Goal: Information Seeking & Learning: Get advice/opinions

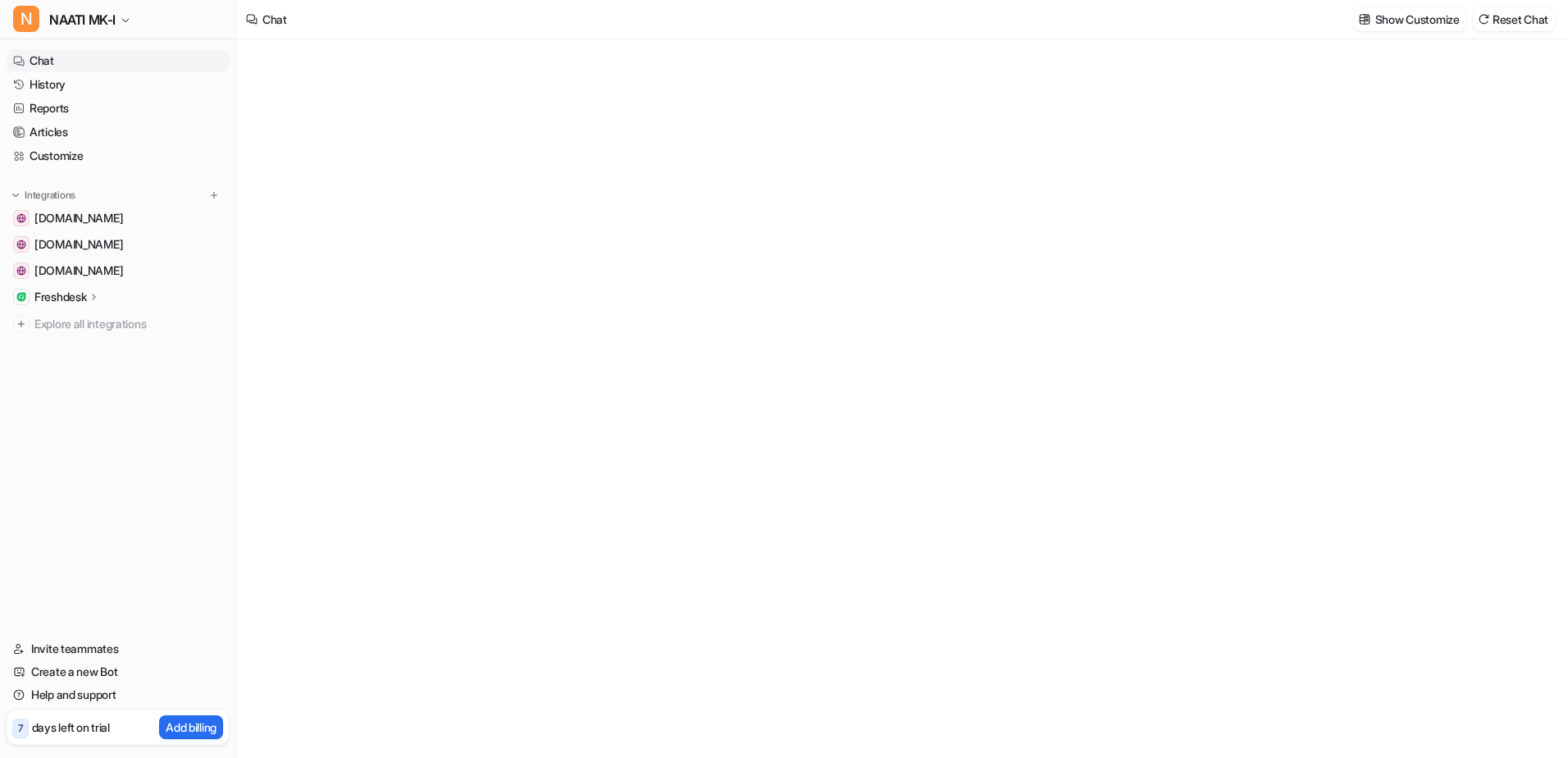
type textarea "**********"
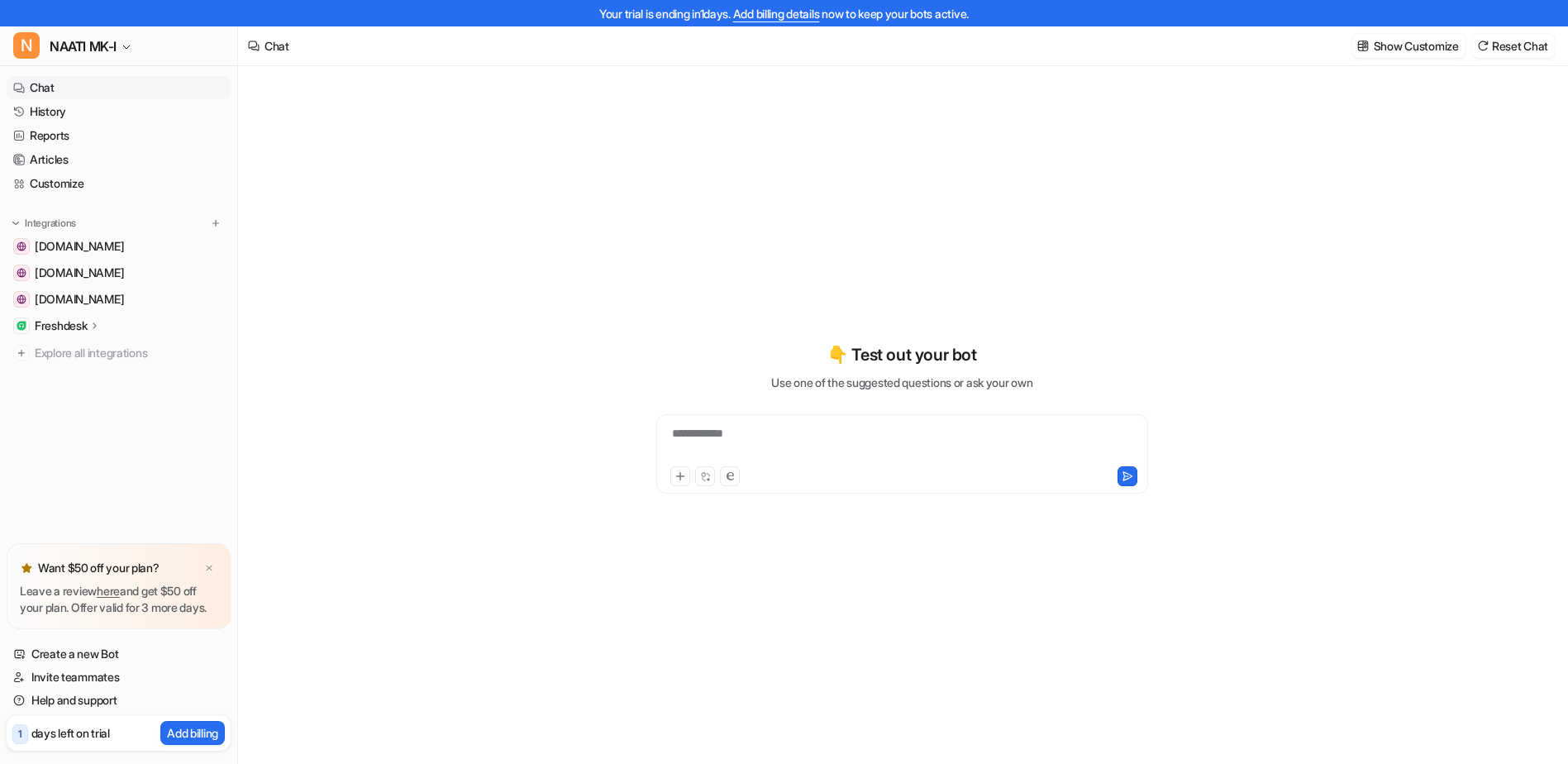
click at [821, 438] on div "**********" at bounding box center [902, 444] width 484 height 38
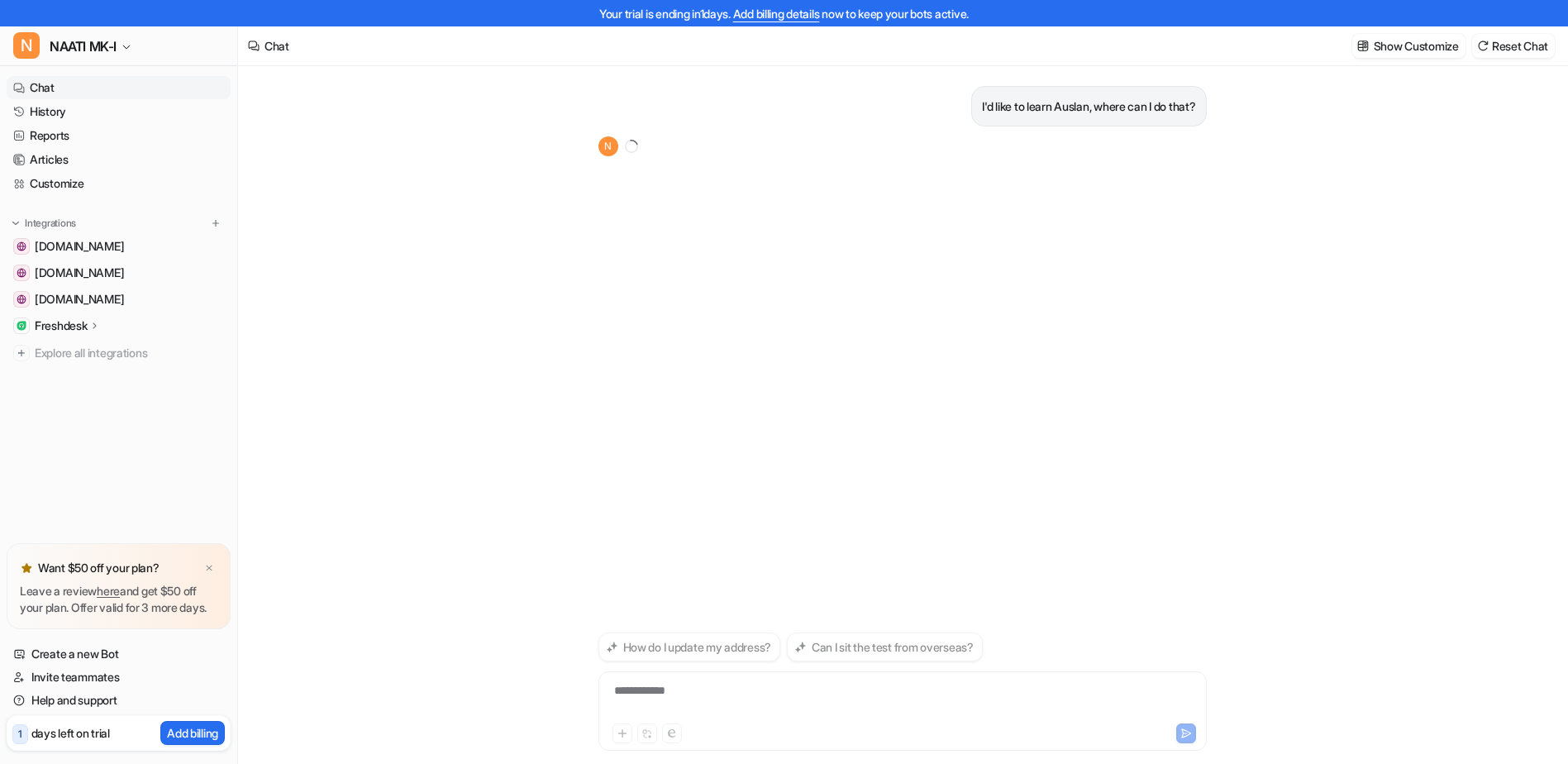
scroll to position [27, 0]
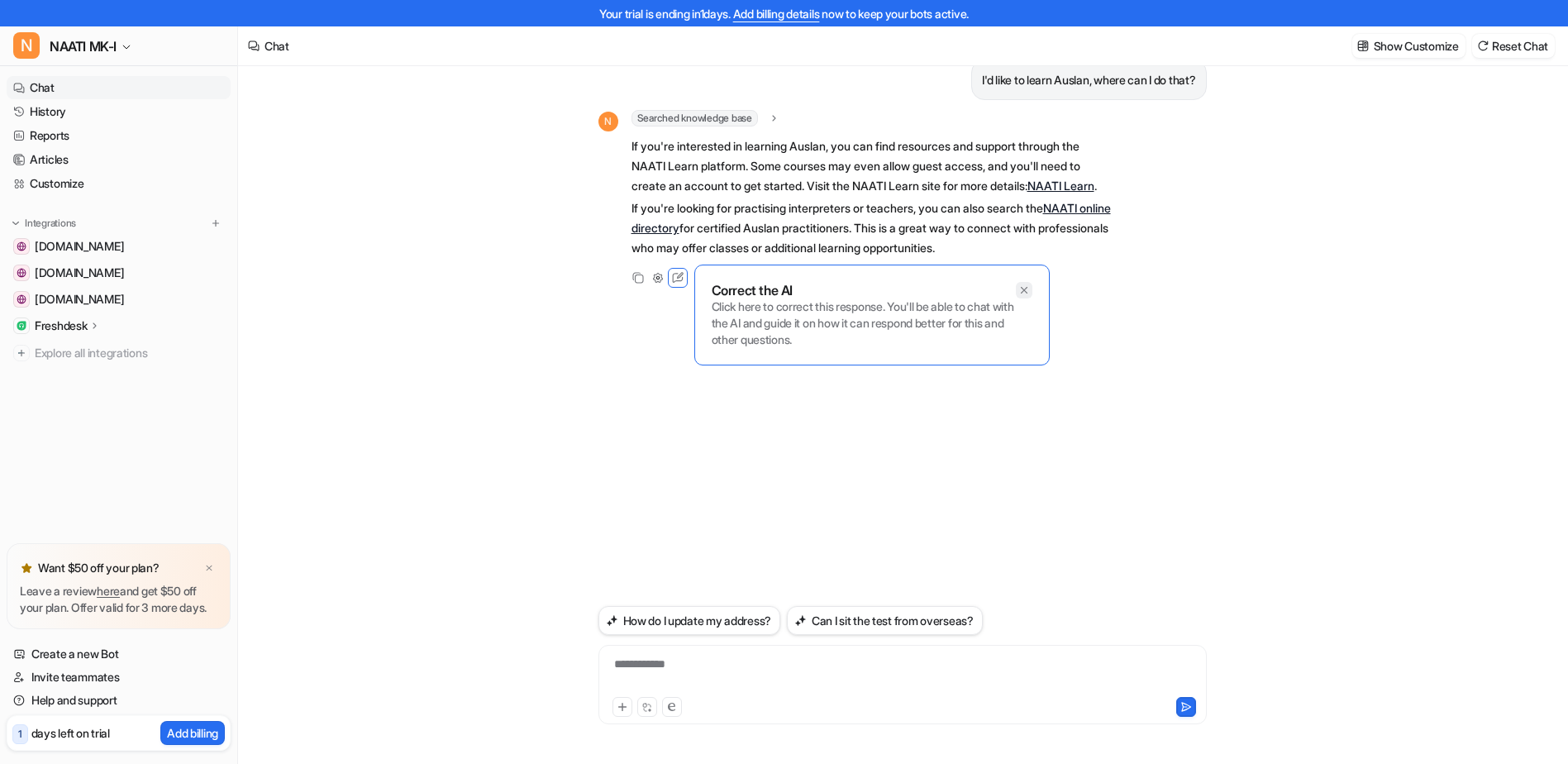
click at [1020, 298] on div at bounding box center [1024, 289] width 16 height 16
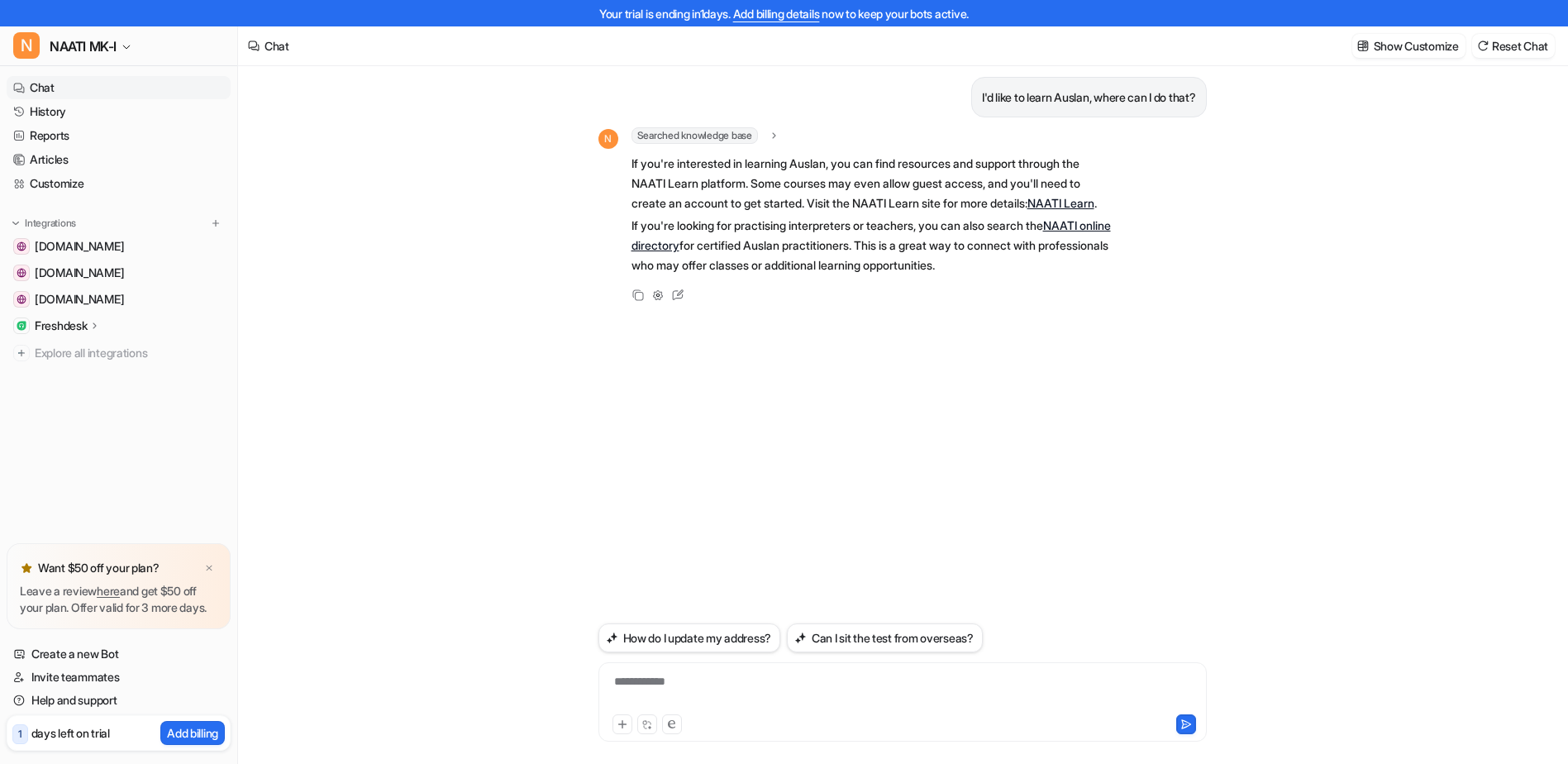
scroll to position [0, 0]
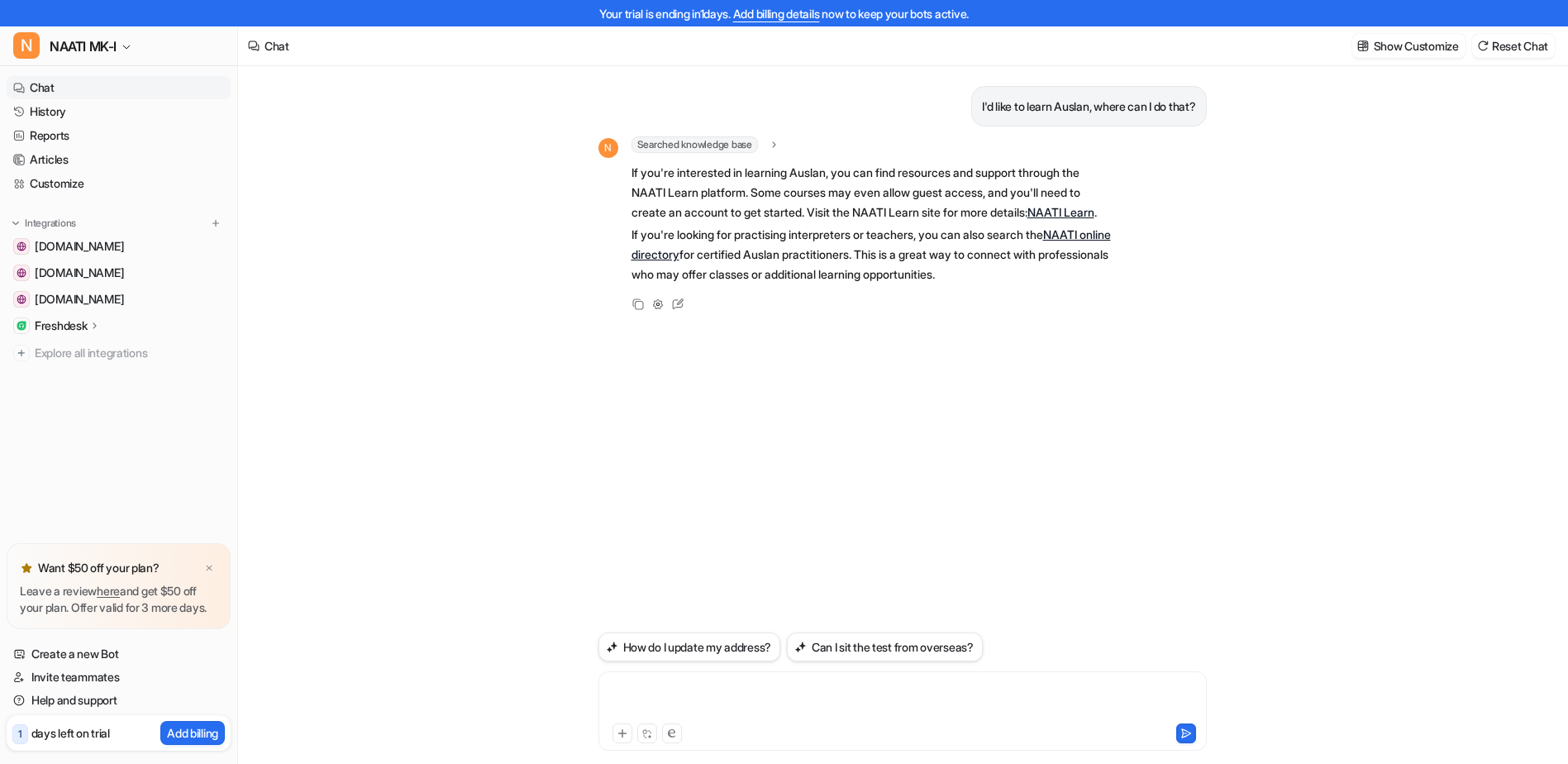
click at [702, 695] on div at bounding box center [903, 702] width 600 height 38
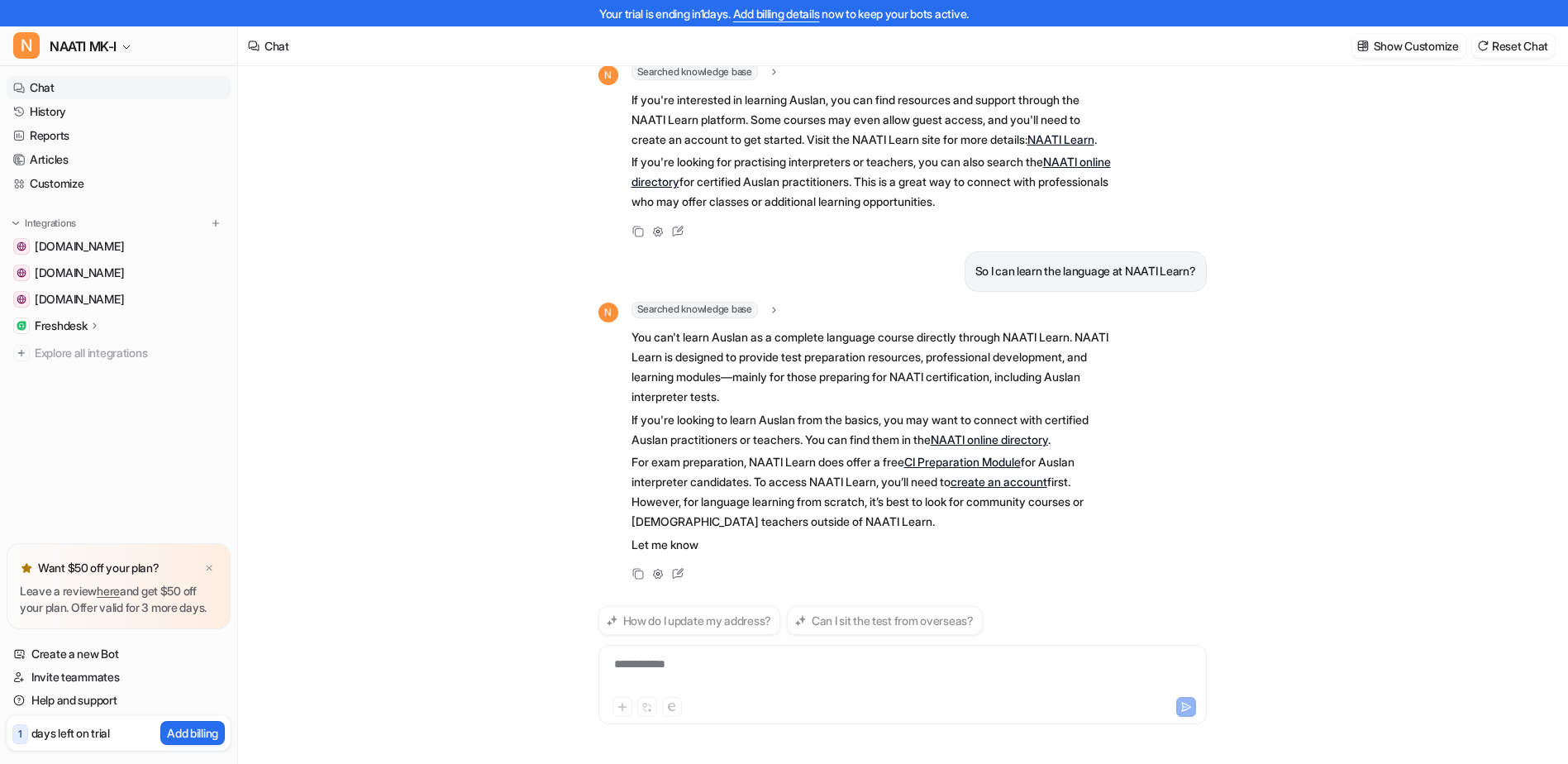
scroll to position [69, 0]
click at [733, 670] on div at bounding box center [903, 675] width 600 height 38
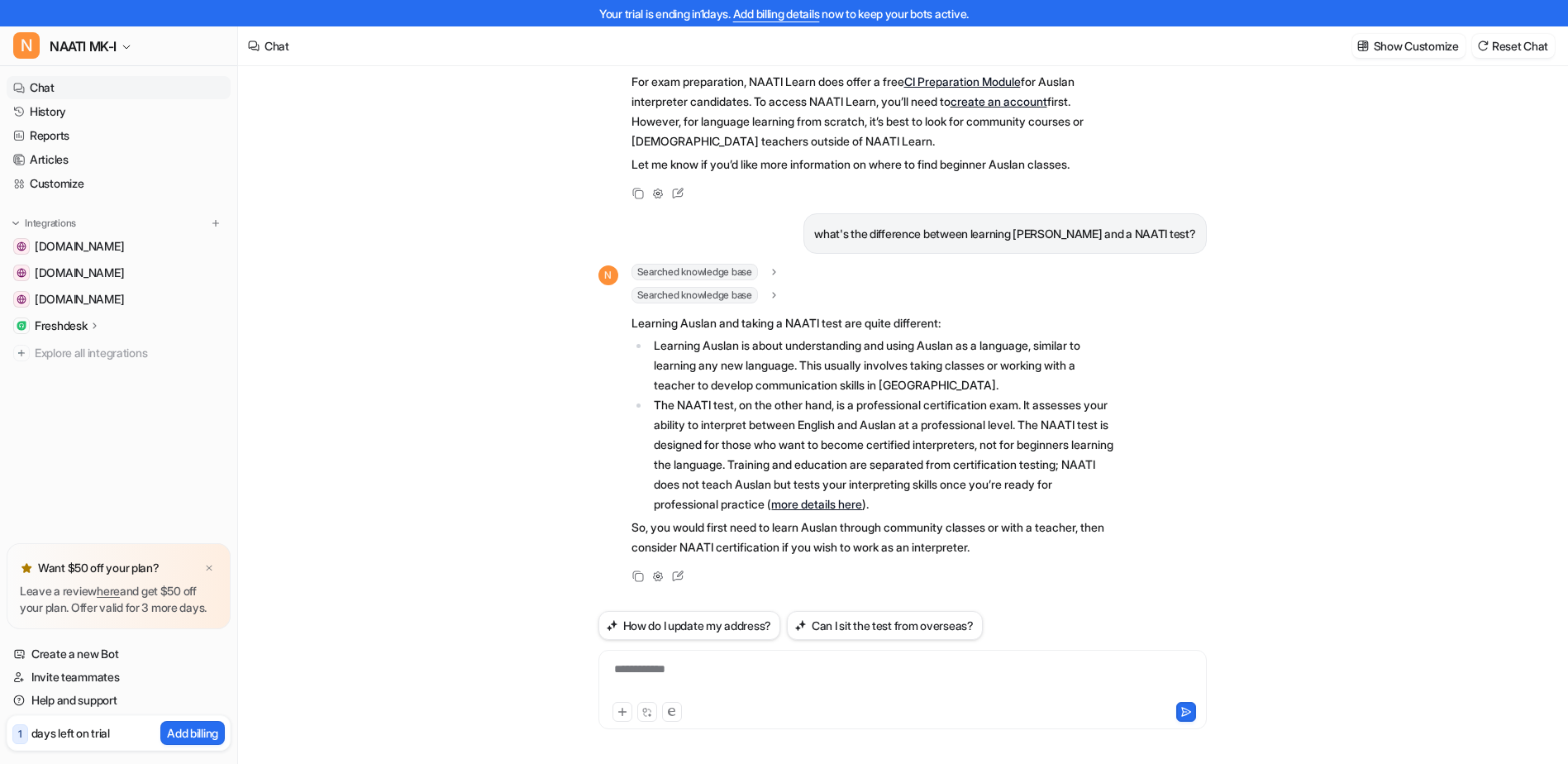
scroll to position [27, 0]
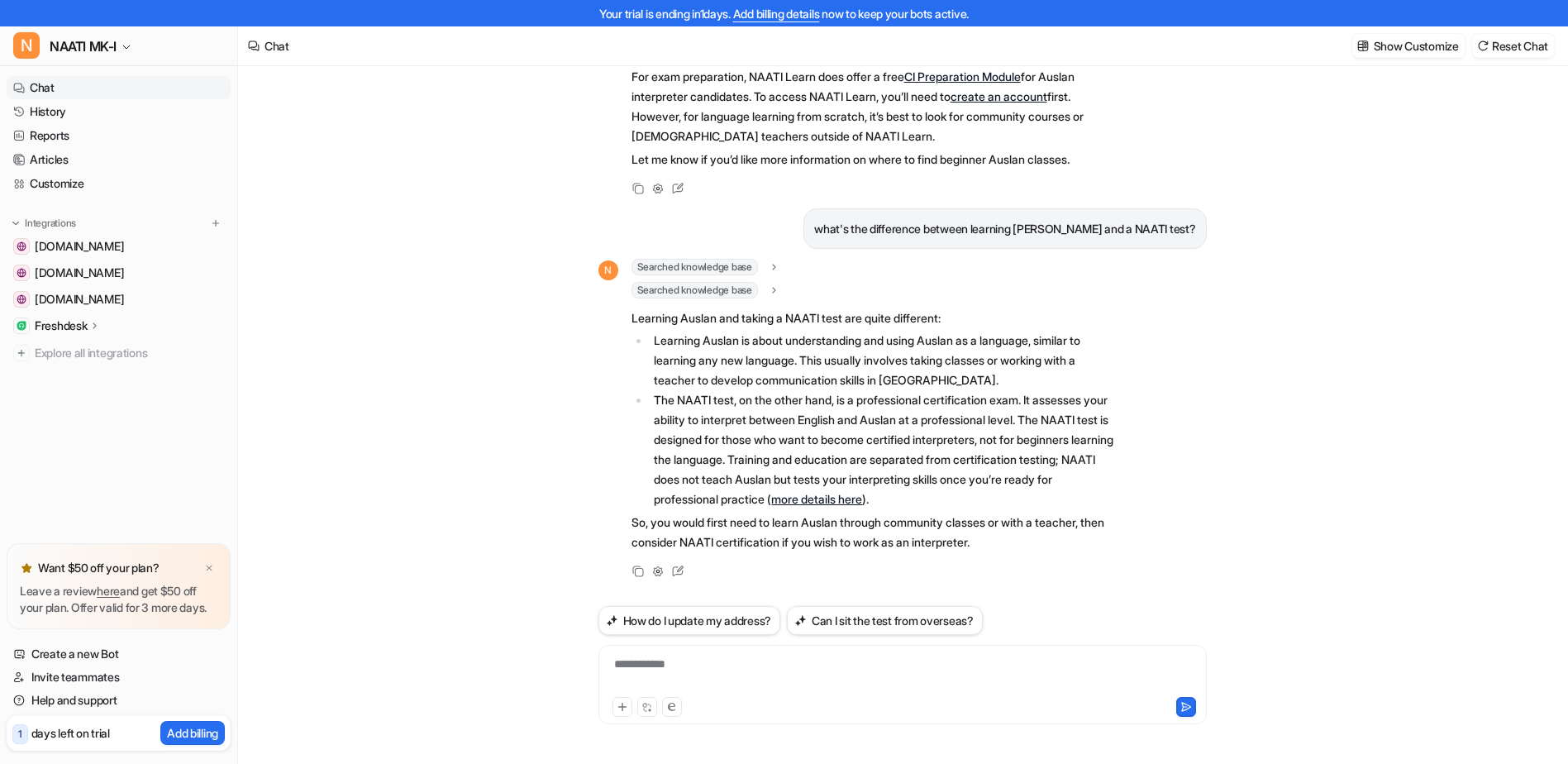
click at [708, 652] on div "**********" at bounding box center [902, 684] width 609 height 80
click at [707, 656] on div at bounding box center [903, 675] width 600 height 38
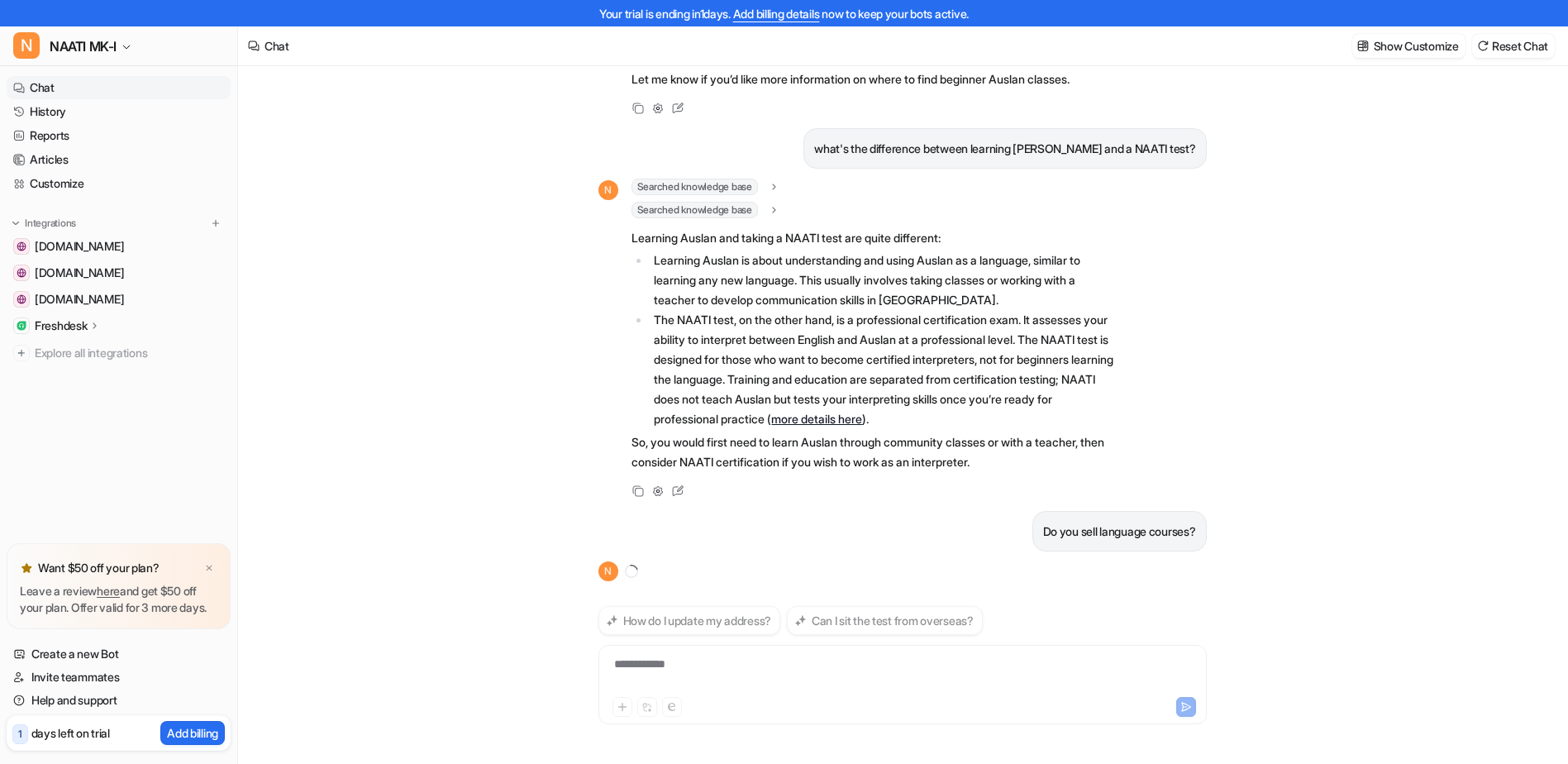
scroll to position [560, 0]
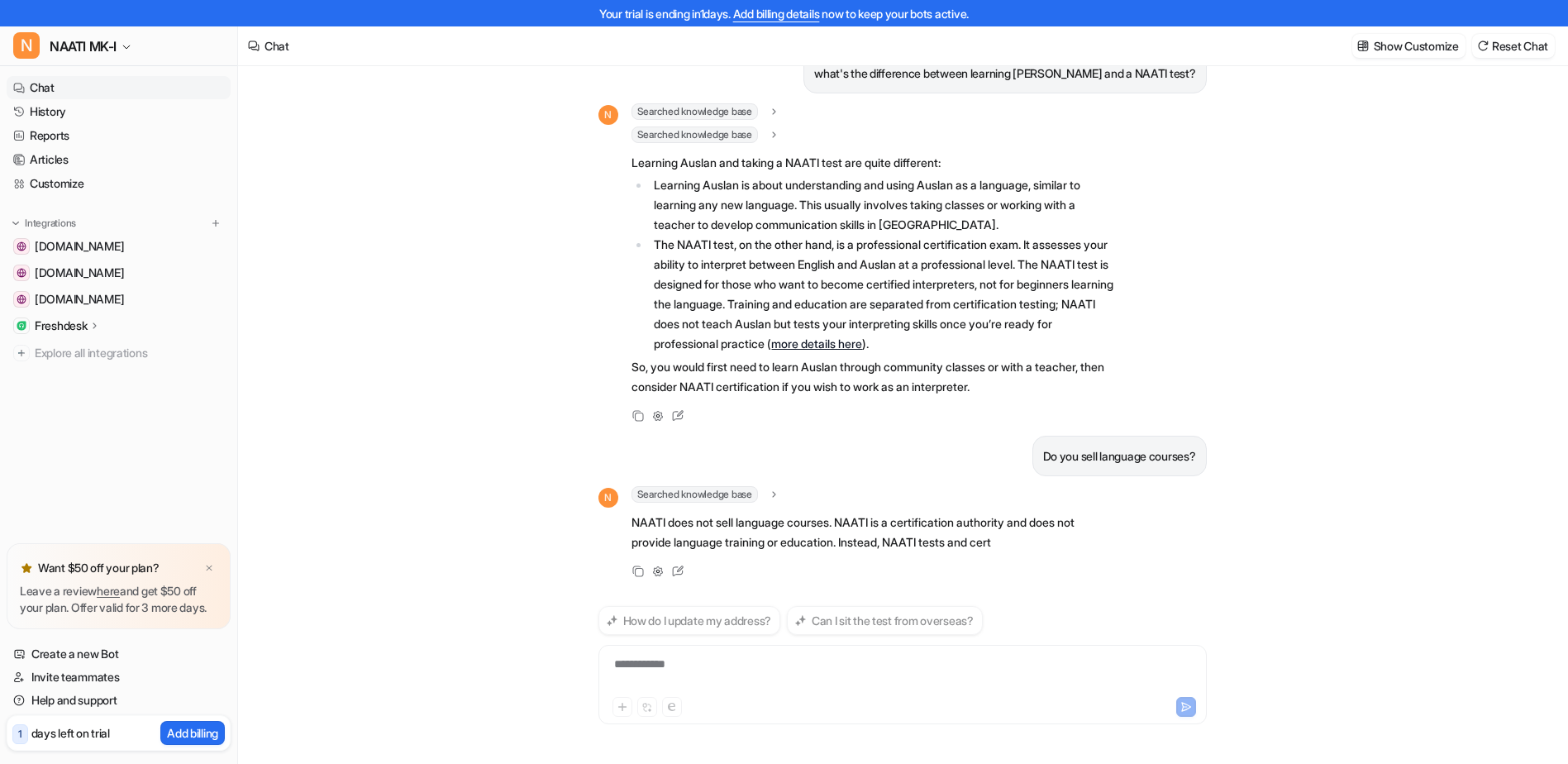
drag, startPoint x: 306, startPoint y: 403, endPoint x: 396, endPoint y: 525, distance: 151.6
click at [396, 525] on div "I'd like to learn Auslan, where can I do that? N Searched knowledge base search…" at bounding box center [902, 402] width 1328 height 725
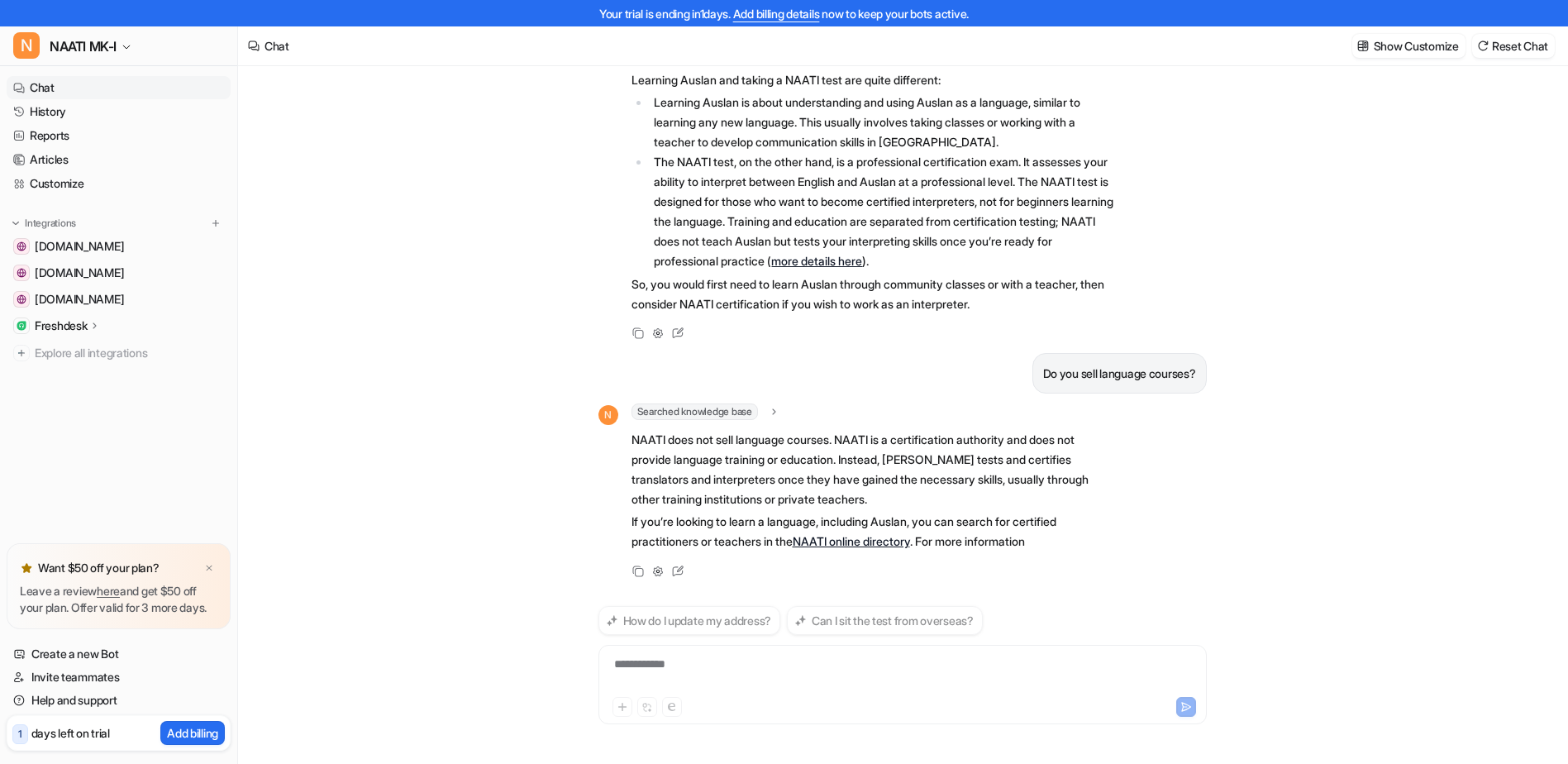
scroll to position [709, 0]
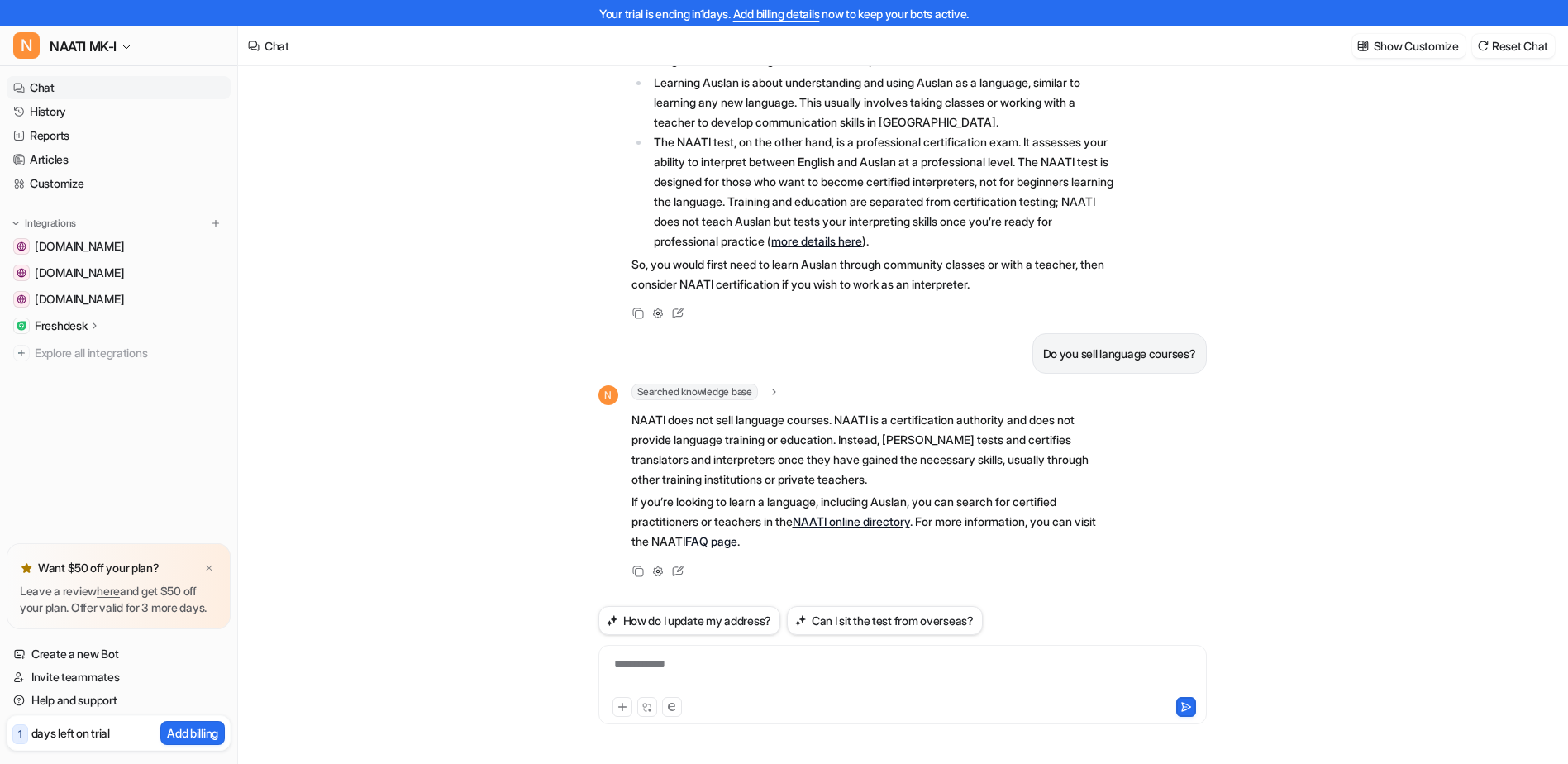
click at [664, 670] on div "**********" at bounding box center [903, 675] width 600 height 38
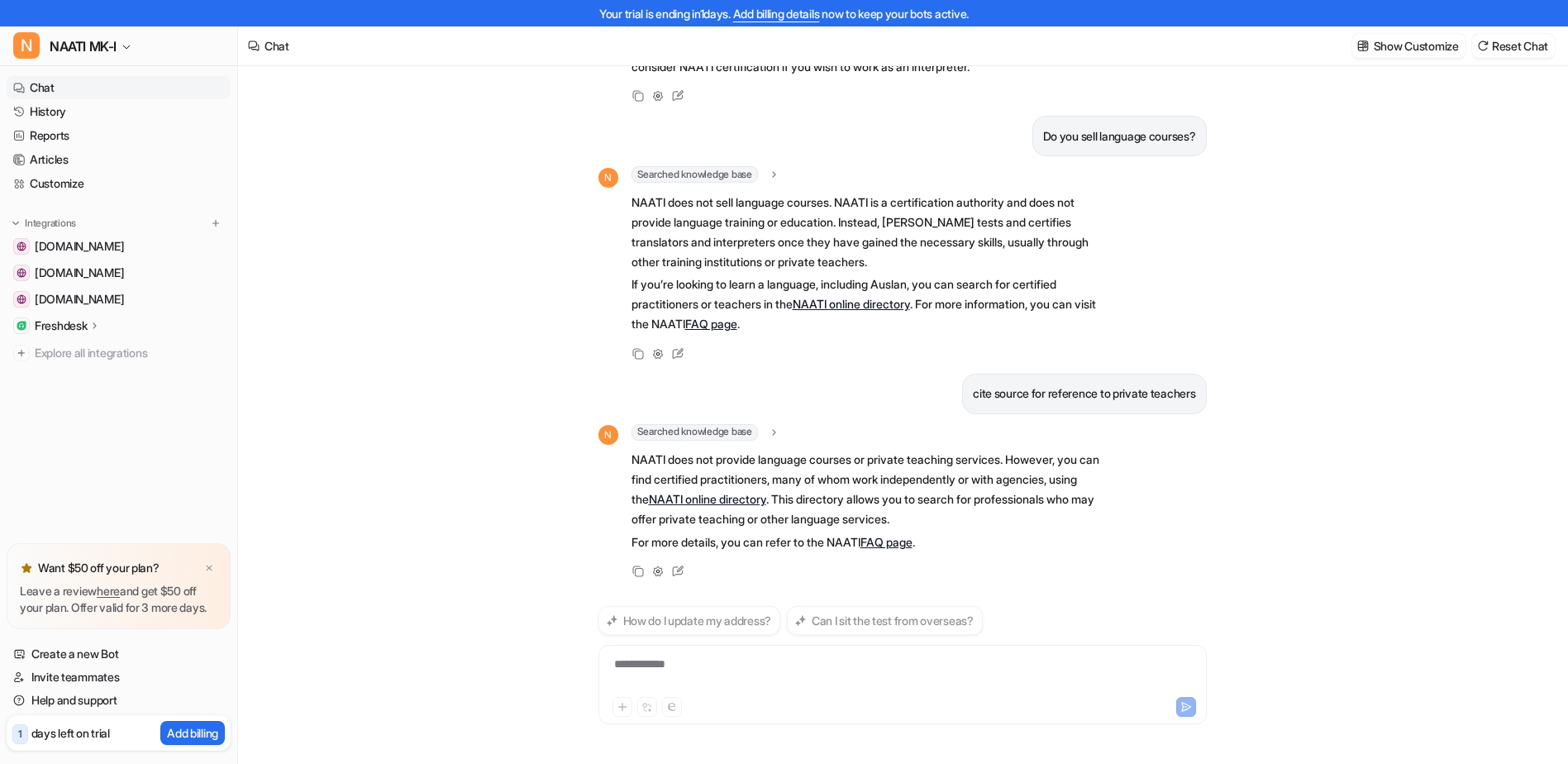
scroll to position [927, 0]
click at [715, 425] on span "Searched knowledge base" at bounding box center [695, 431] width 127 height 16
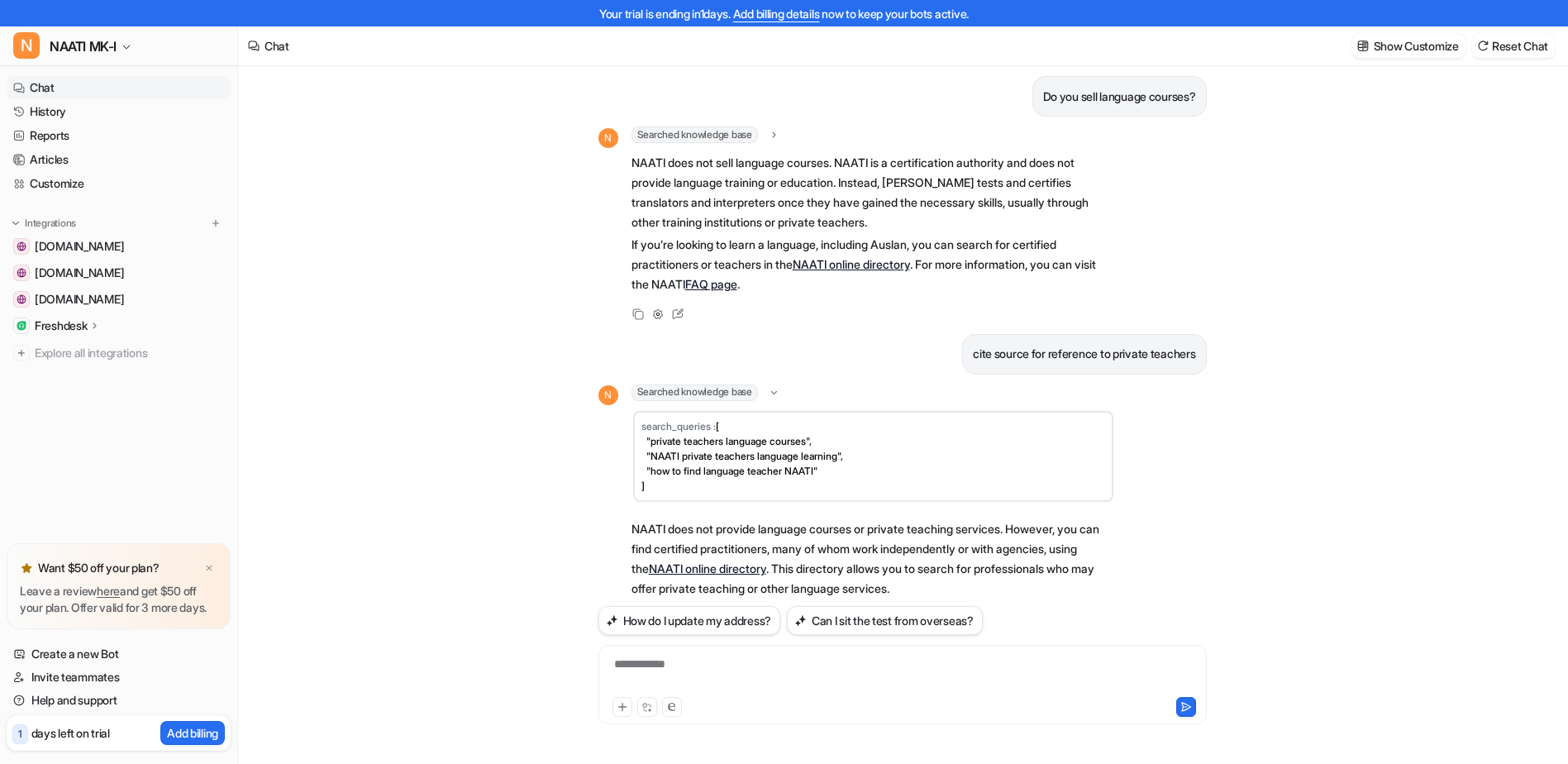
click at [778, 399] on icon at bounding box center [773, 393] width 12 height 12
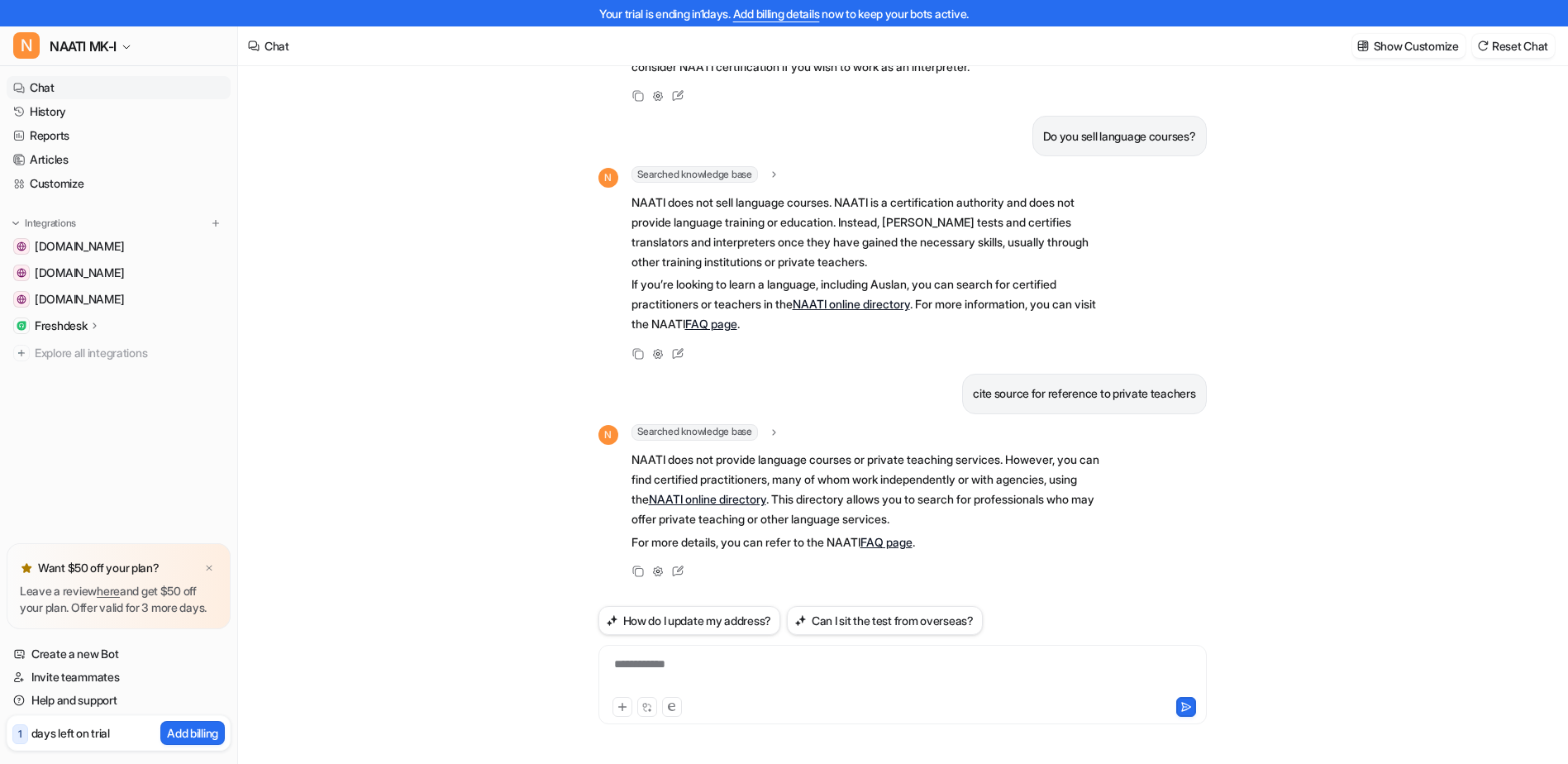
scroll to position [927, 0]
click at [730, 672] on div "**********" at bounding box center [903, 675] width 600 height 38
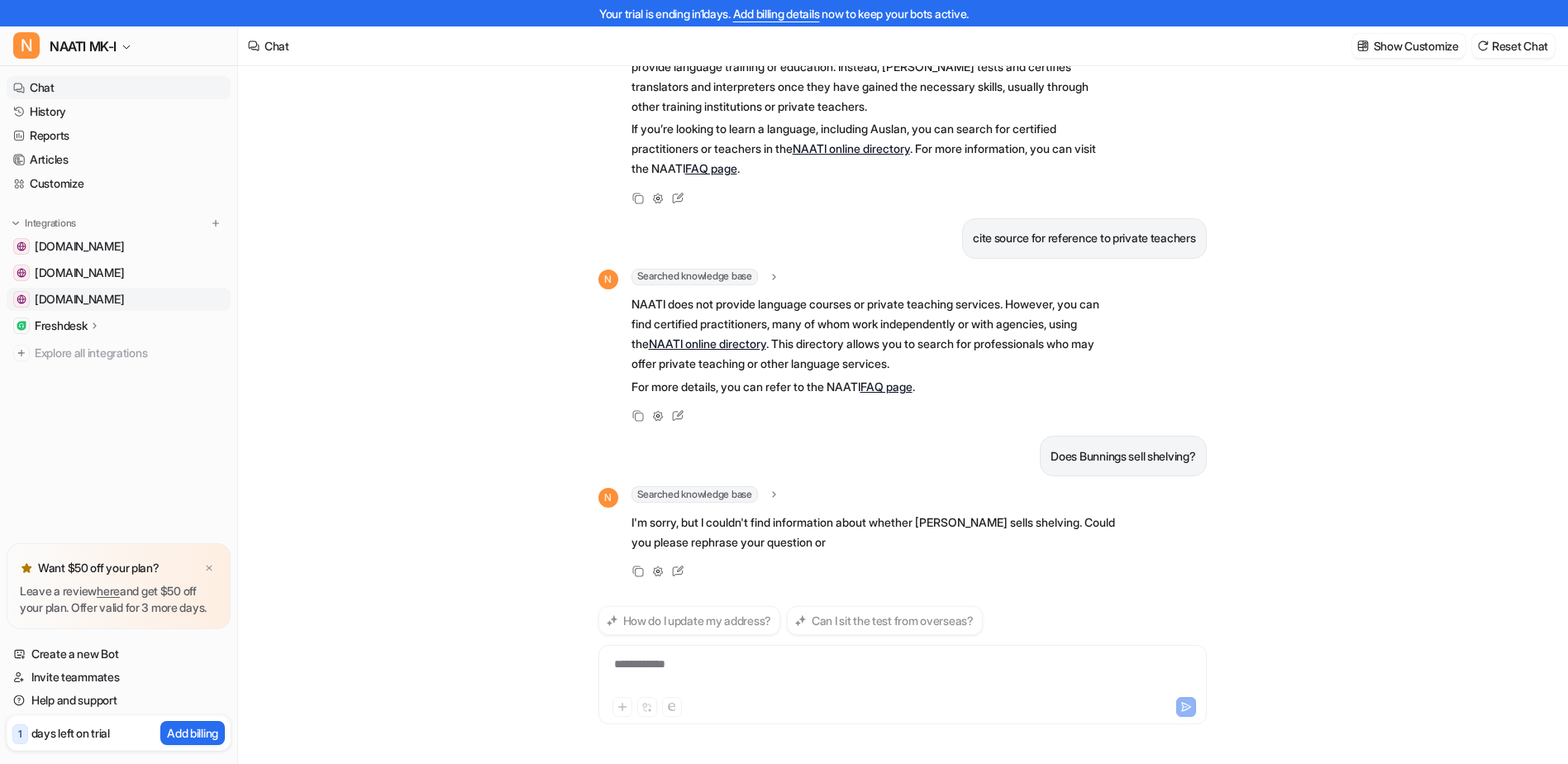
scroll to position [1082, 0]
click at [634, 665] on div "**********" at bounding box center [903, 675] width 600 height 38
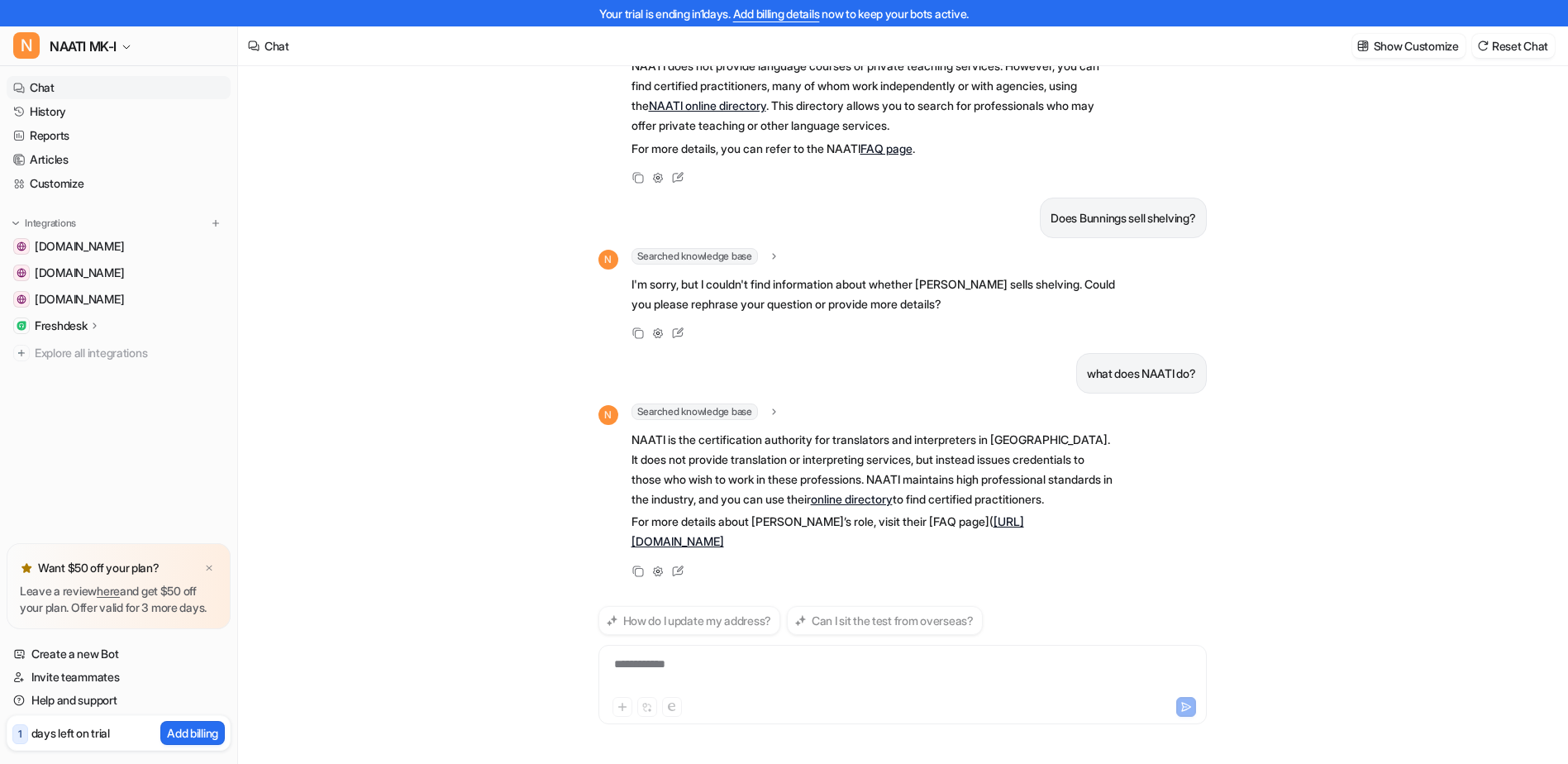
scroll to position [1301, 0]
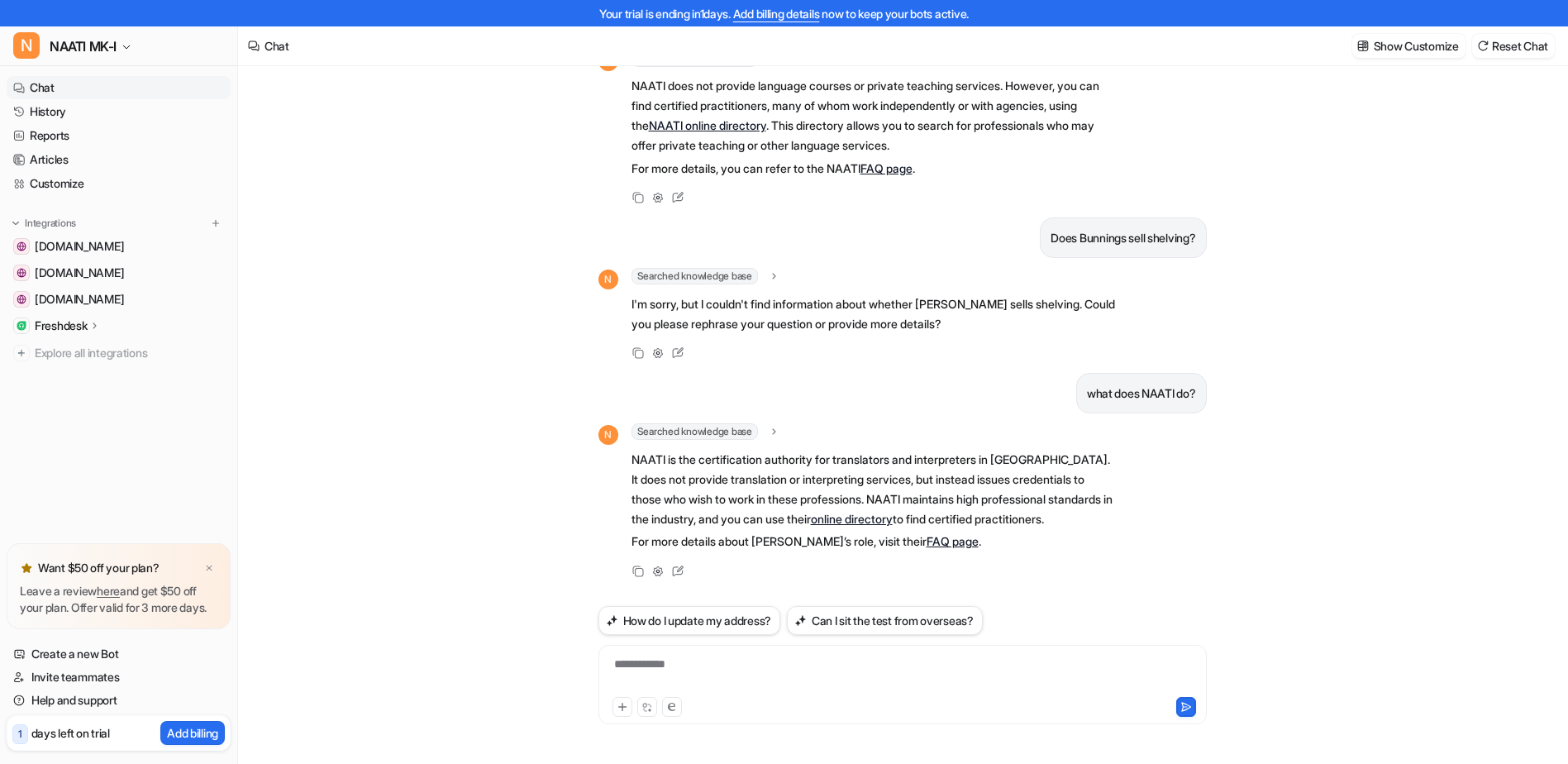
click at [206, 560] on div at bounding box center [209, 567] width 16 height 16
click at [390, 341] on div "I'd like to learn Auslan, where can I do that? N Searched knowledge base search…" at bounding box center [902, 402] width 1328 height 725
click at [751, 678] on div "**********" at bounding box center [903, 675] width 600 height 38
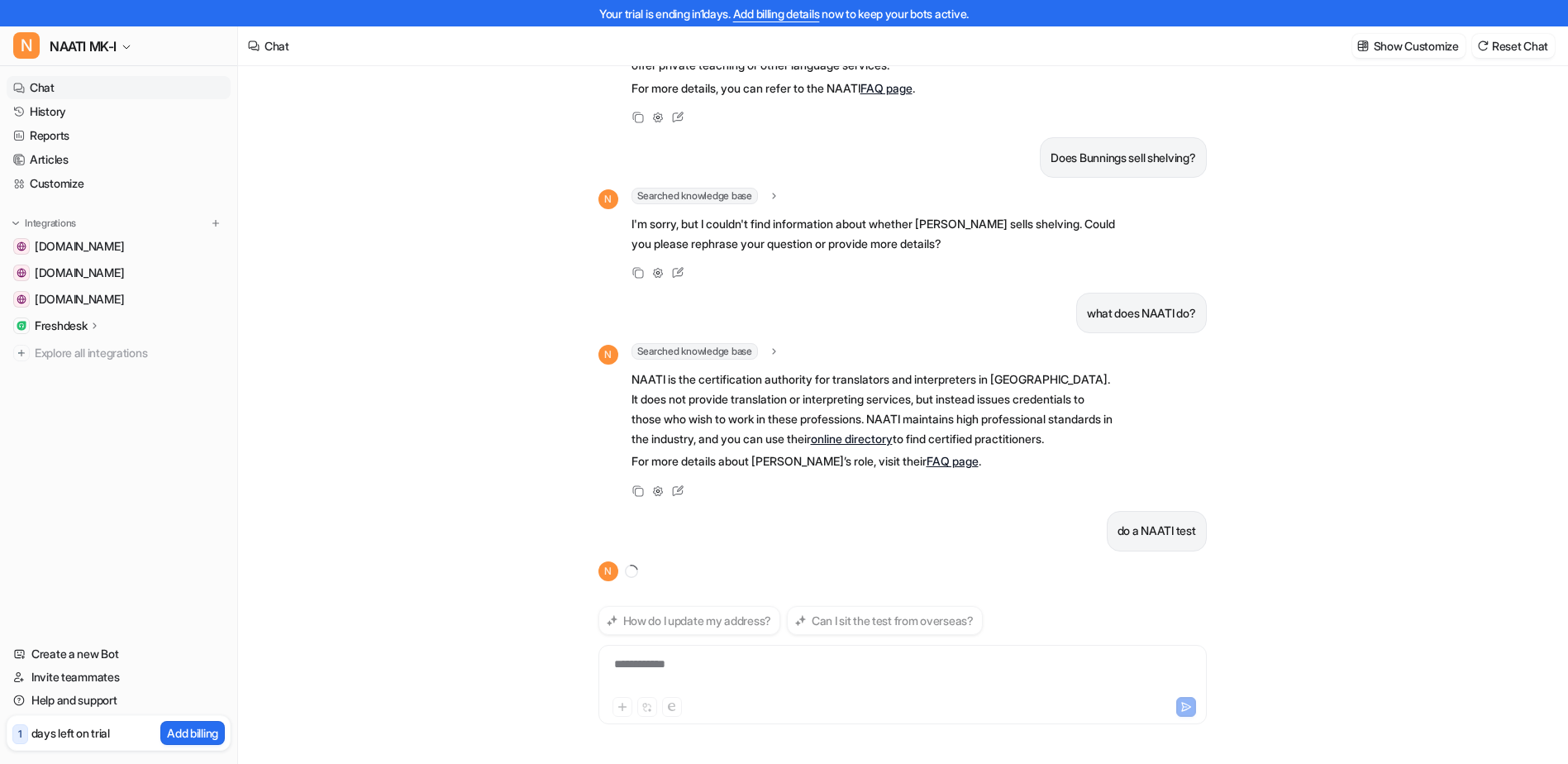
scroll to position [1408, 0]
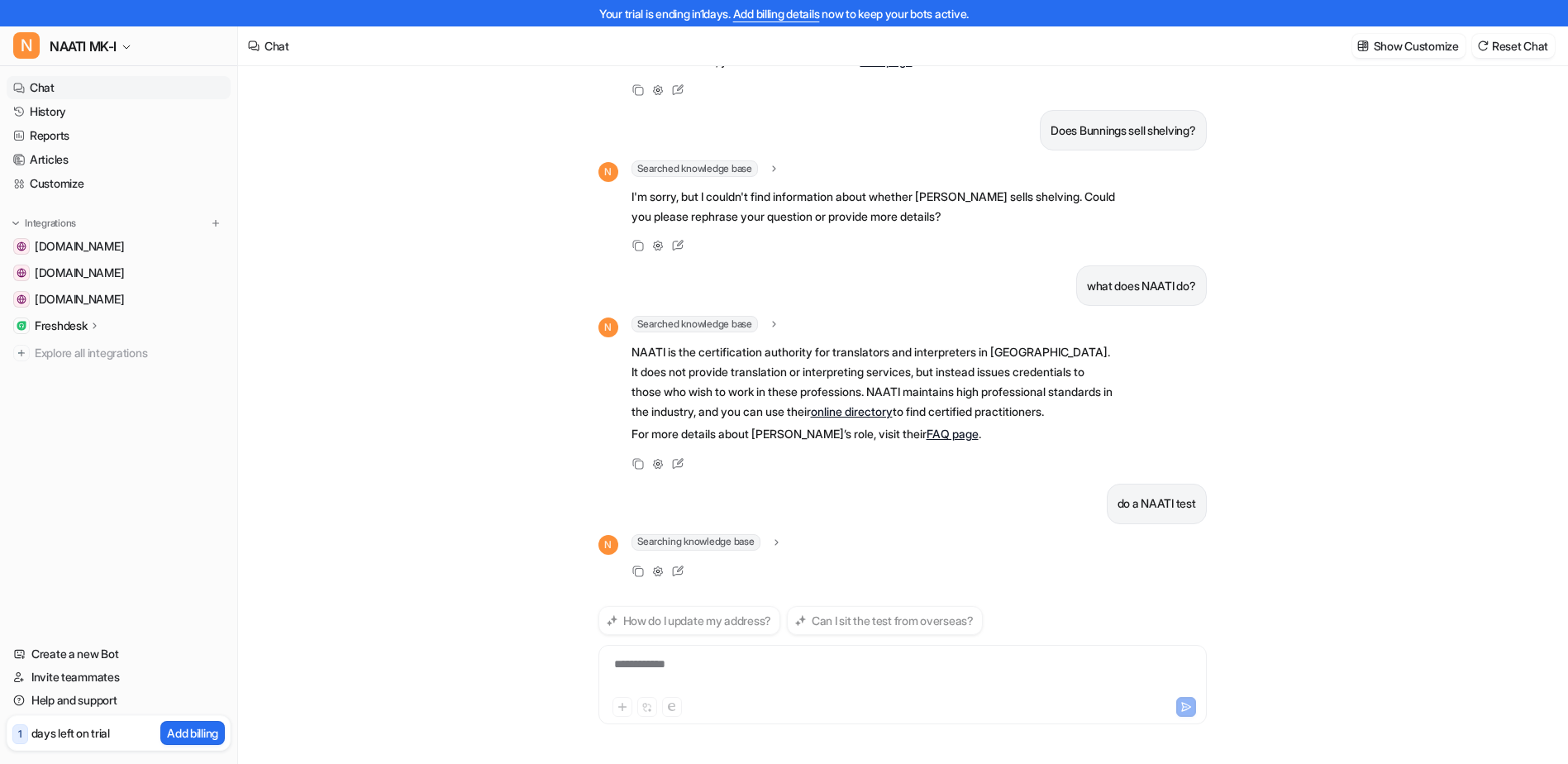
click at [335, 336] on div "I'd like to learn Auslan, where can I do that? N Searched knowledge base search…" at bounding box center [902, 402] width 1328 height 725
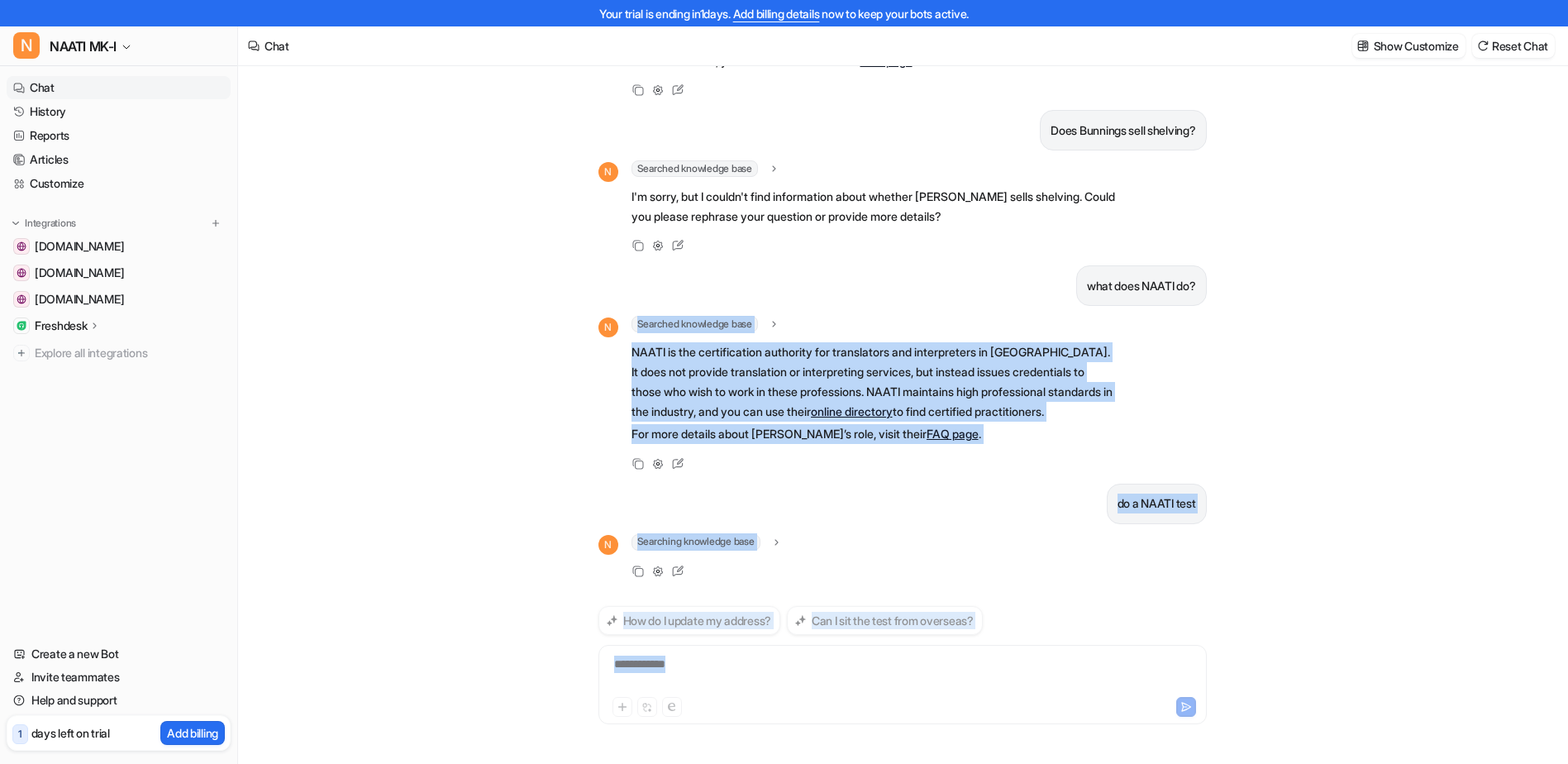
drag, startPoint x: 431, startPoint y: 340, endPoint x: 1257, endPoint y: 658, distance: 885.1
click at [1257, 658] on div "I'd like to learn Auslan, where can I do that? N Searched knowledge base search…" at bounding box center [902, 402] width 1328 height 725
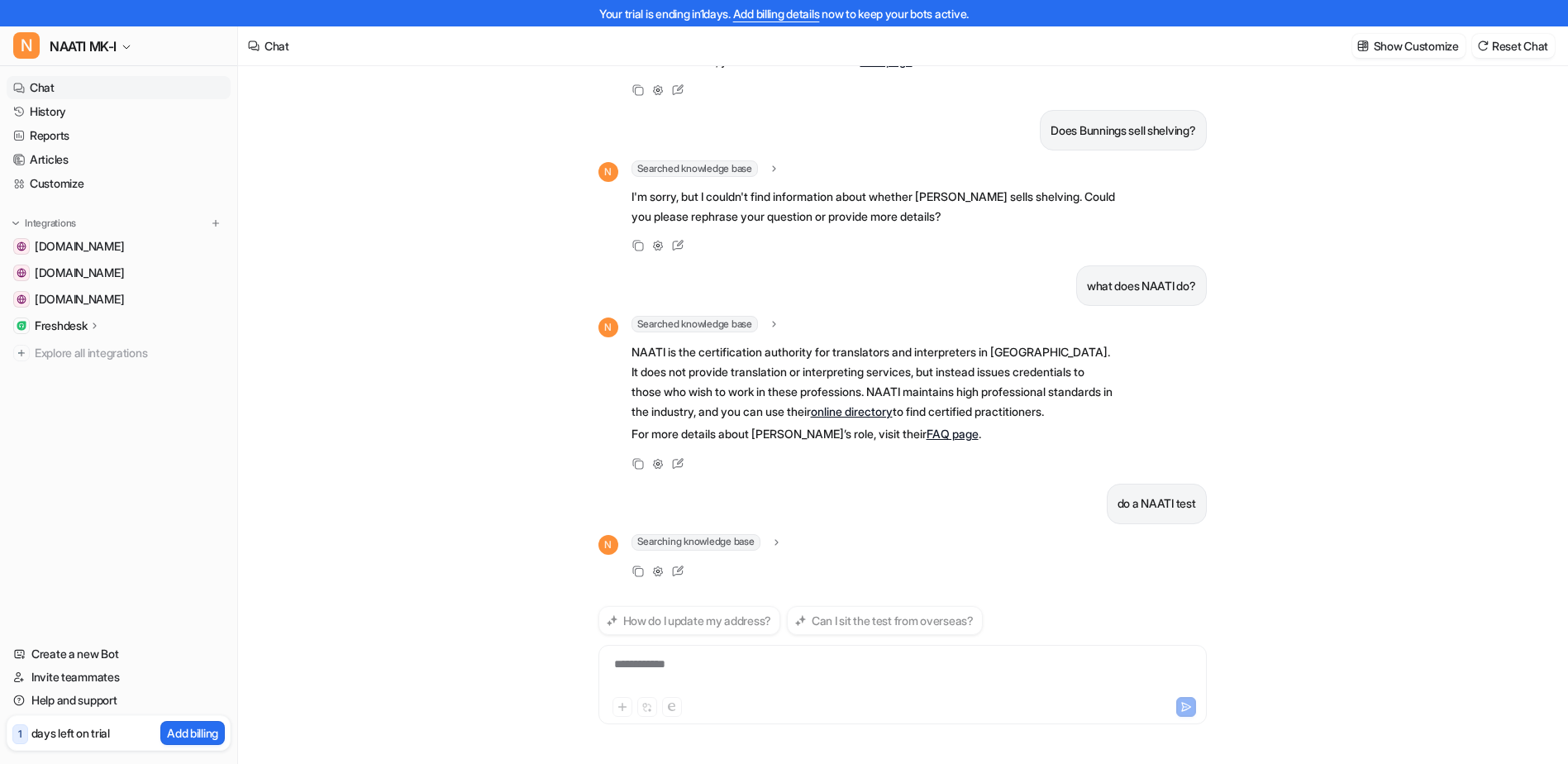
click at [232, 412] on nav "Chat History Reports Articles Customize Integrations [DOMAIN_NAME] [DOMAIN_NAME…" at bounding box center [119, 349] width 238 height 560
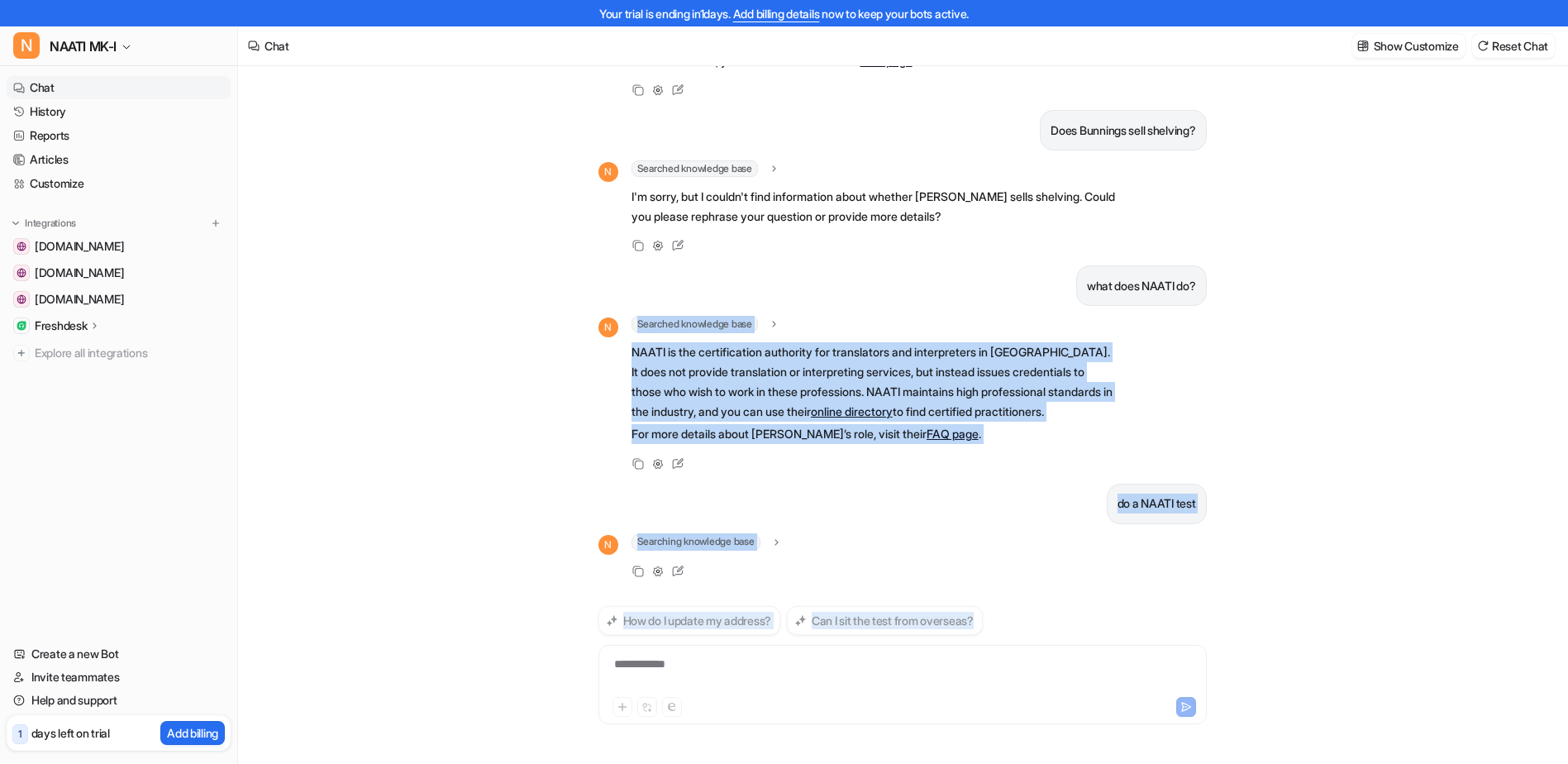
drag, startPoint x: 371, startPoint y: 373, endPoint x: 1186, endPoint y: 629, distance: 854.3
click at [1186, 629] on div "I'd like to learn Auslan, where can I do that? N Searched knowledge base search…" at bounding box center [902, 402] width 1328 height 725
click at [313, 453] on div "I'd like to learn Auslan, where can I do that? N Searched knowledge base search…" at bounding box center [902, 402] width 1328 height 725
drag, startPoint x: 400, startPoint y: 370, endPoint x: 1175, endPoint y: 622, distance: 814.9
click at [1175, 622] on div "I'd like to learn Auslan, where can I do that? N Searched knowledge base search…" at bounding box center [902, 402] width 1328 height 725
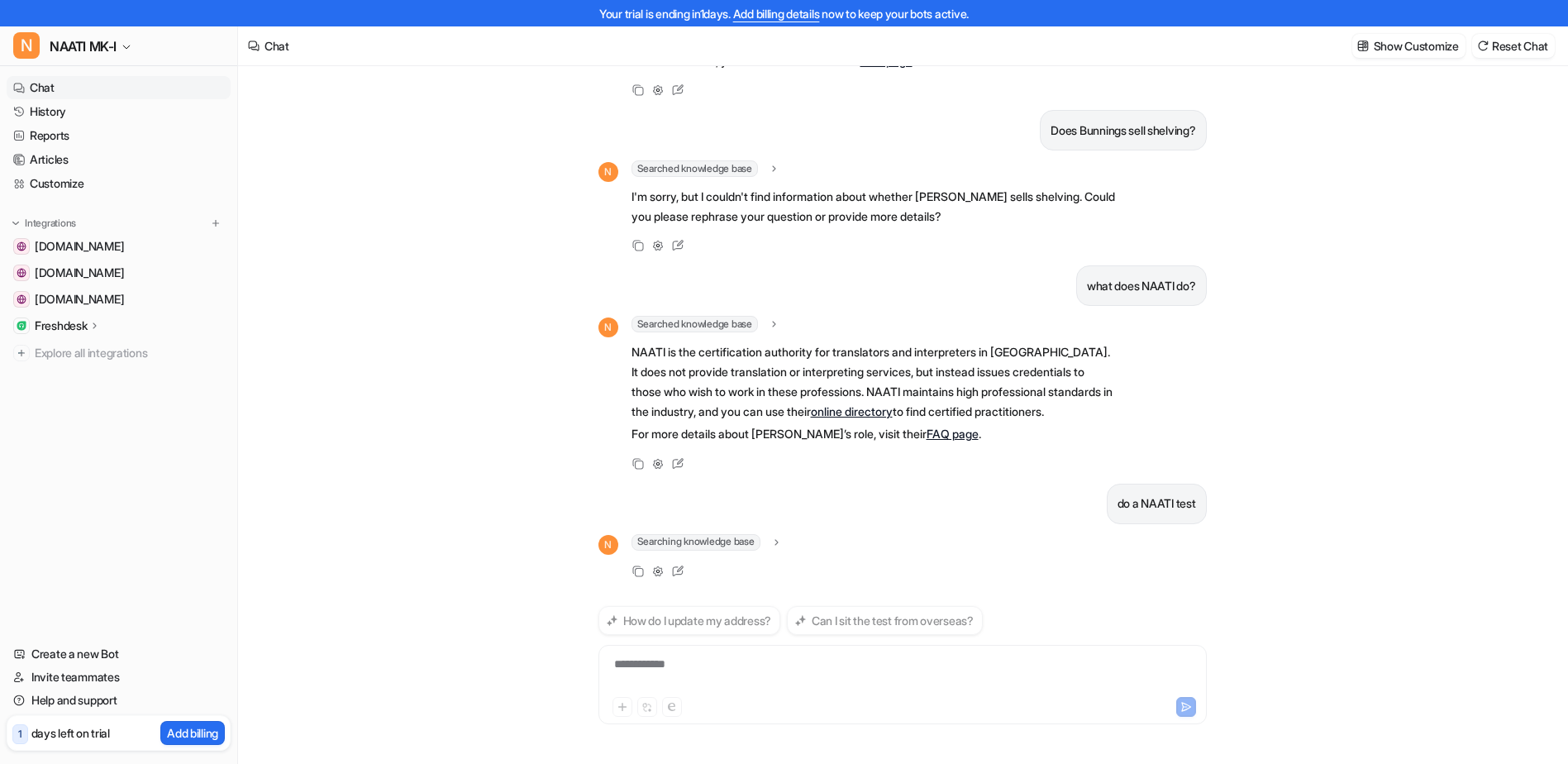
click at [460, 406] on div "I'd like to learn Auslan, where can I do that? N Searched knowledge base search…" at bounding box center [902, 402] width 1328 height 725
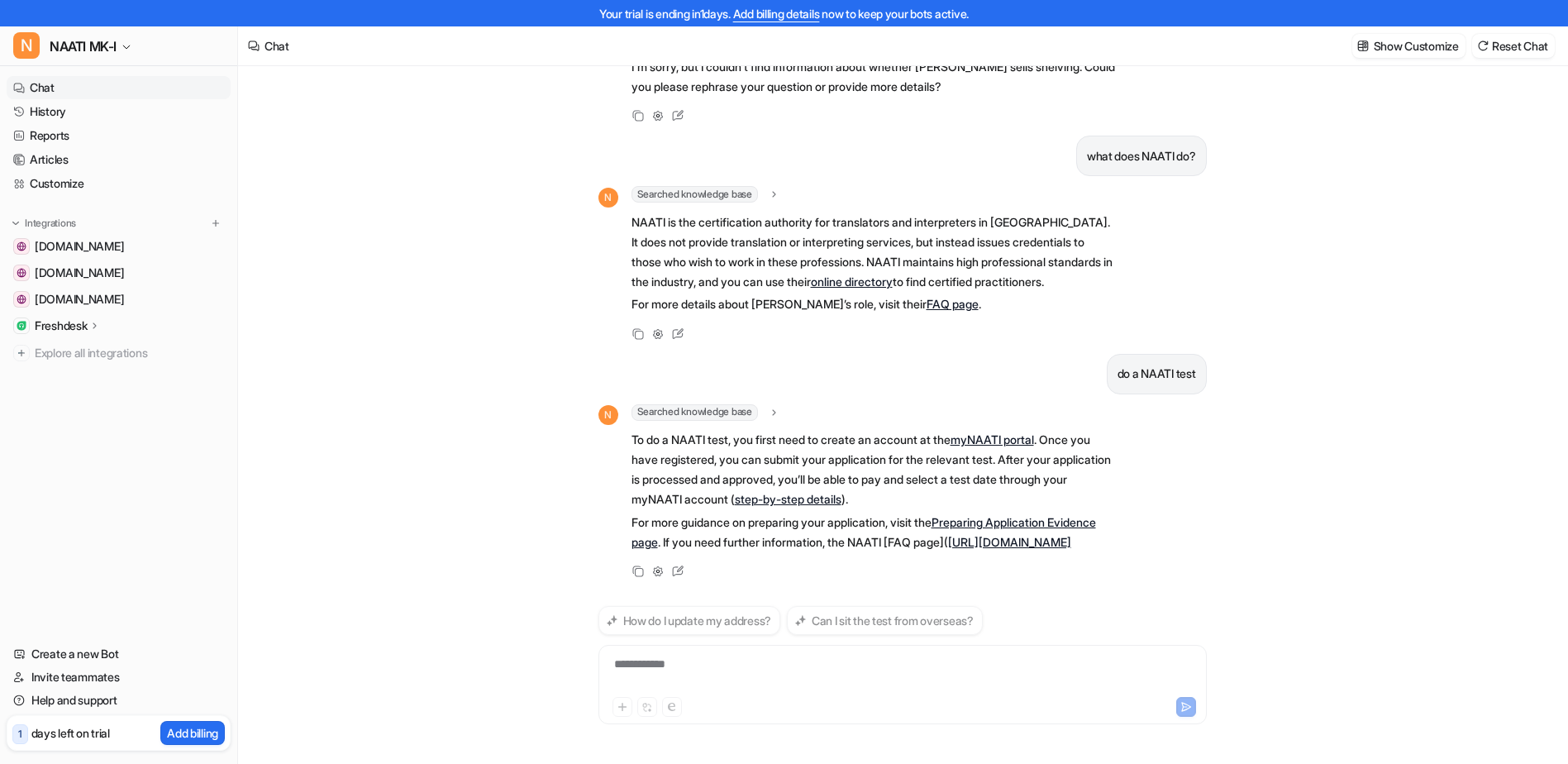
scroll to position [1538, 0]
click at [706, 652] on div "**********" at bounding box center [902, 684] width 609 height 80
click at [762, 659] on div at bounding box center [903, 675] width 600 height 38
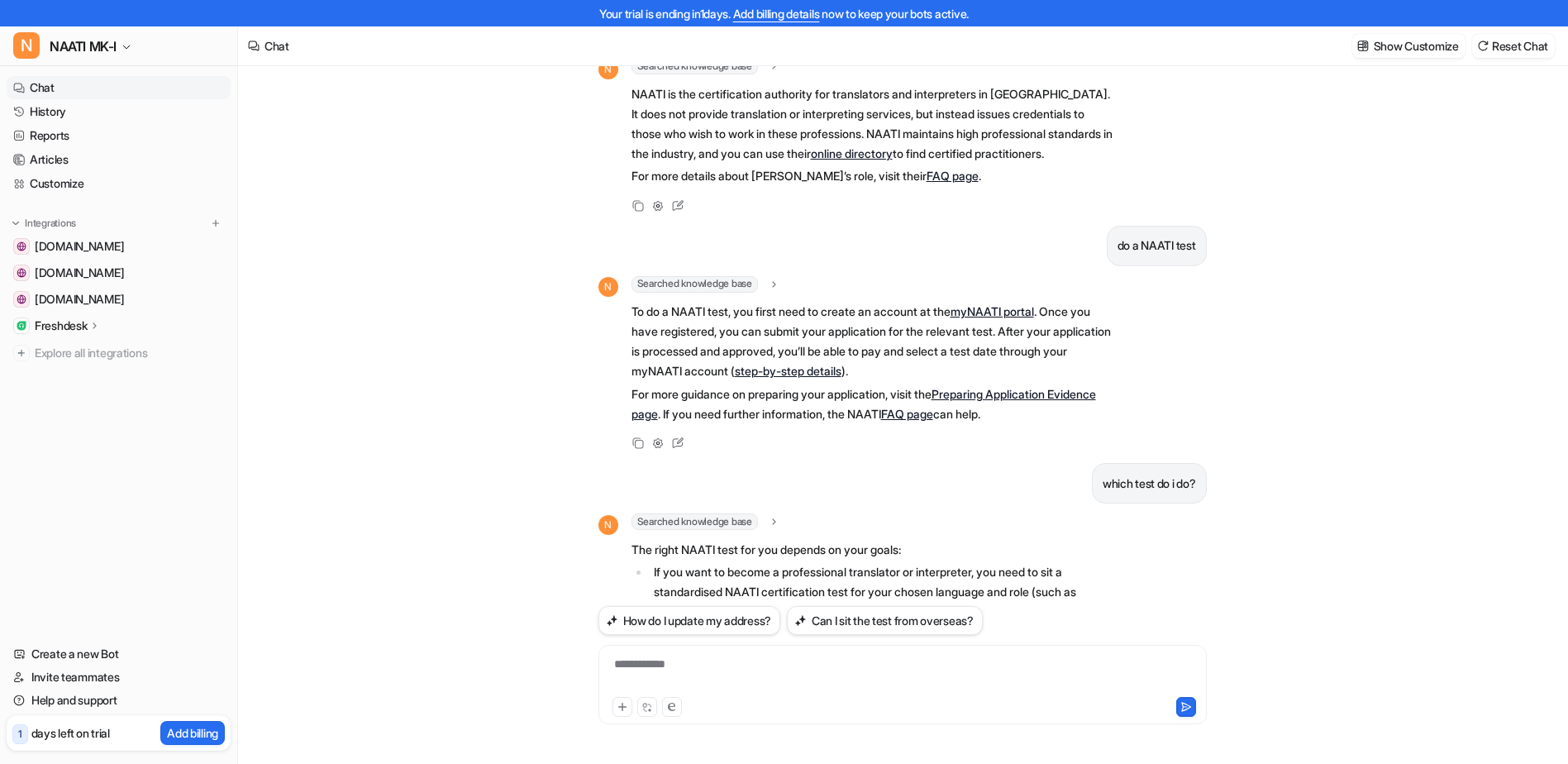
scroll to position [1858, 0]
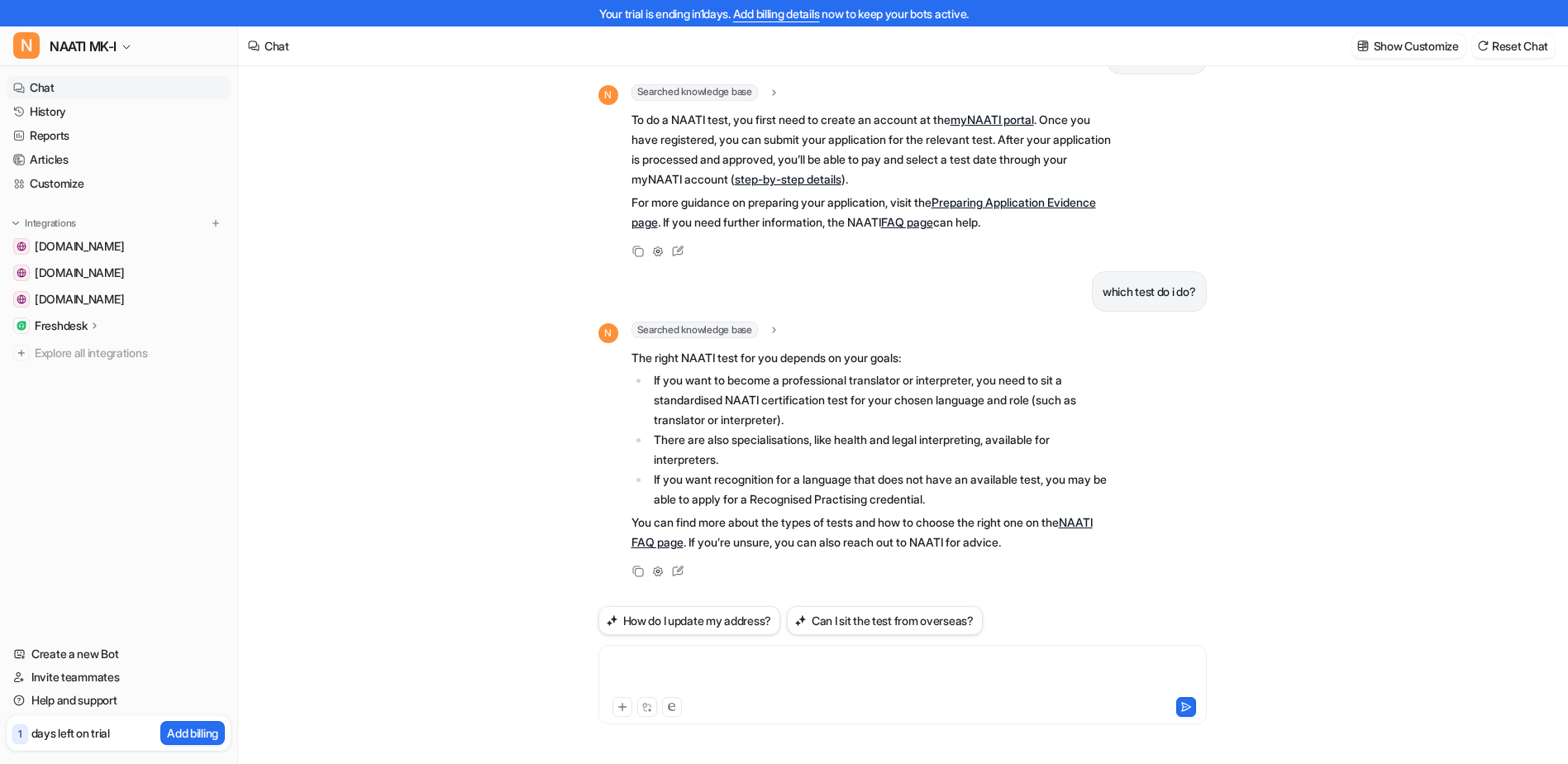
click at [746, 689] on div at bounding box center [903, 675] width 600 height 38
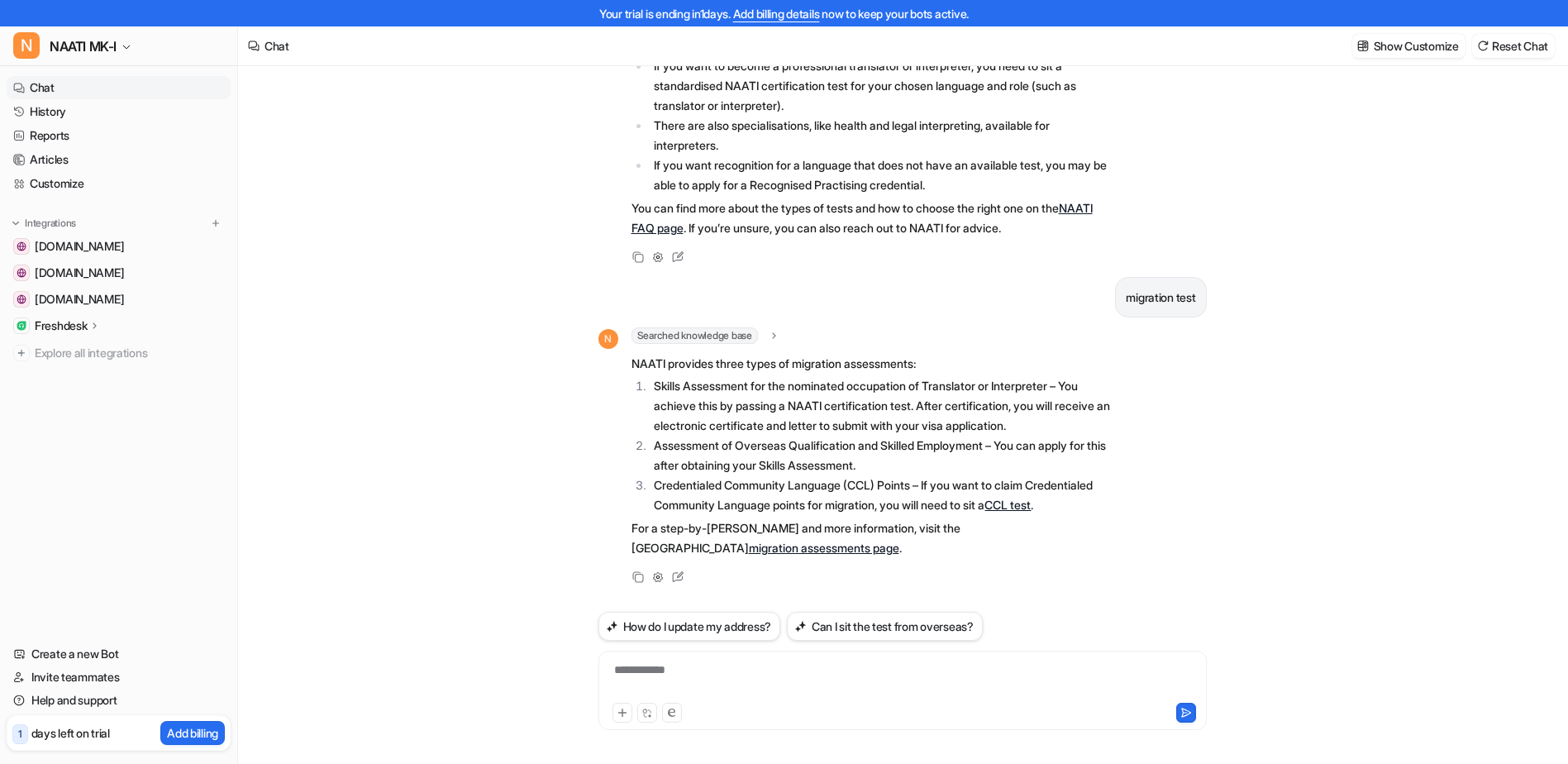
scroll to position [27, 0]
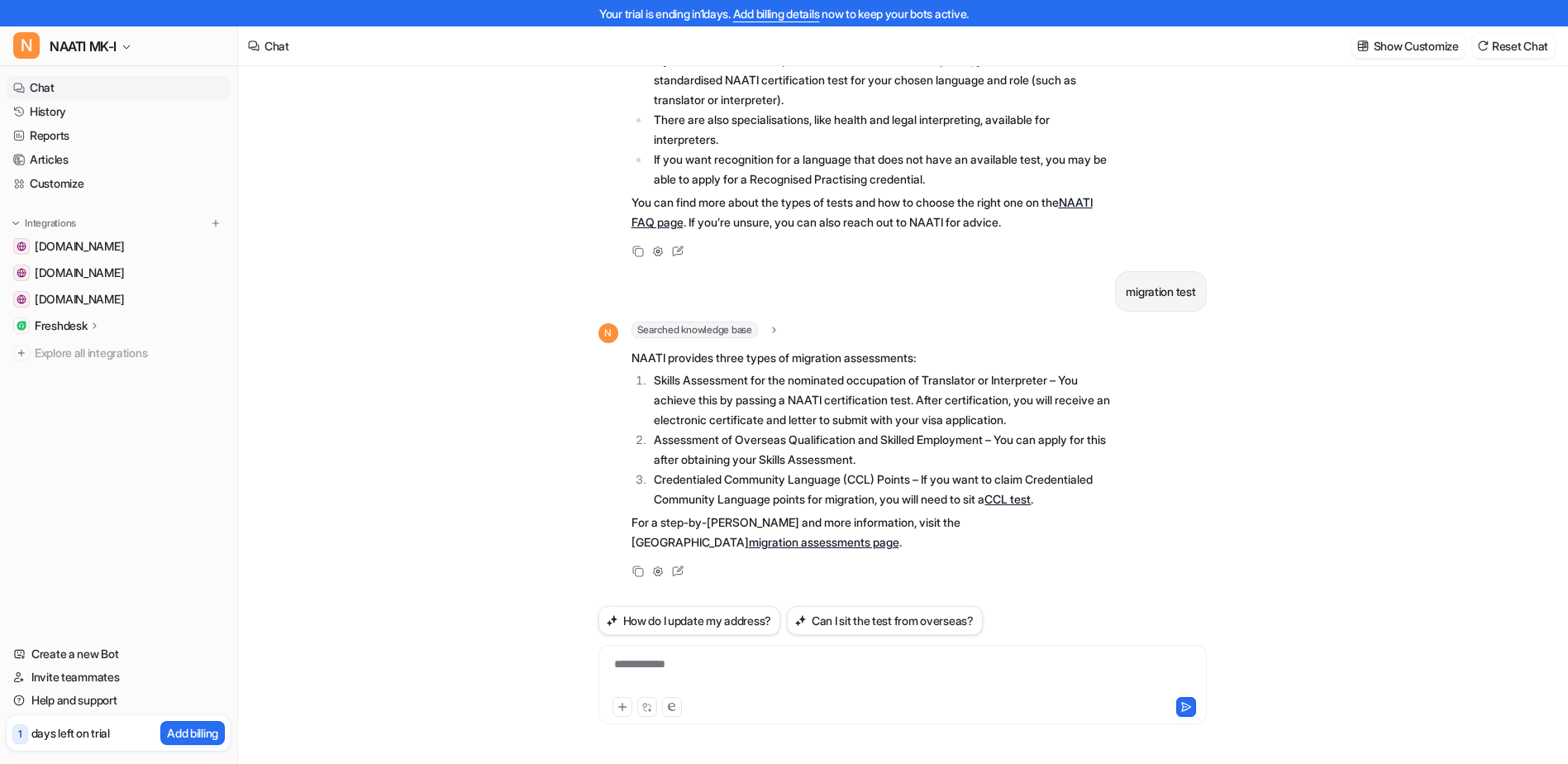
click at [388, 325] on div "I'd like to learn Auslan, where can I do that? N Searched knowledge base search…" at bounding box center [902, 402] width 1328 height 725
click at [394, 332] on div "I'd like to learn Auslan, where can I do that? N Searched knowledge base search…" at bounding box center [902, 402] width 1328 height 725
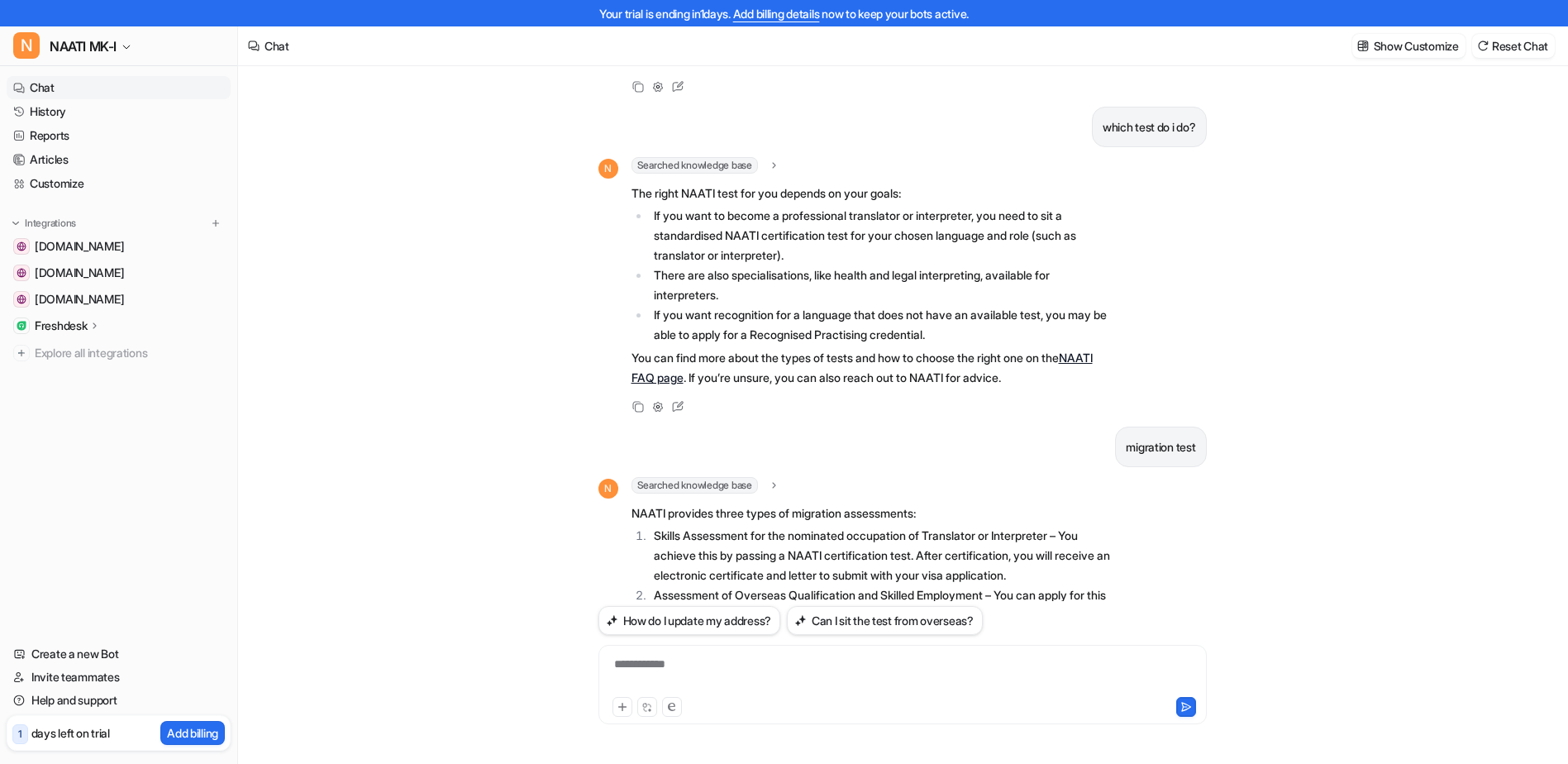
scroll to position [2178, 0]
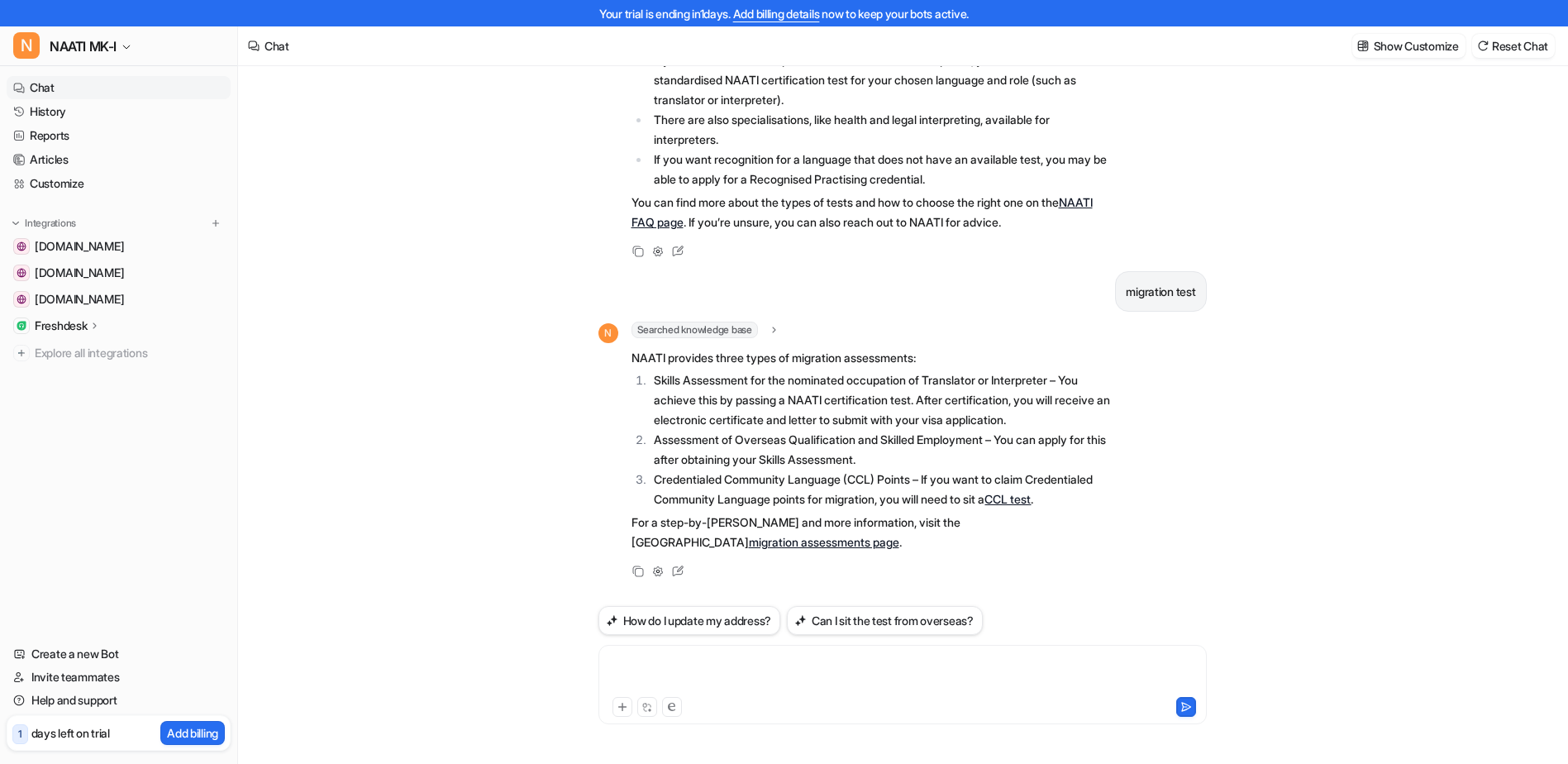
click at [653, 661] on div at bounding box center [903, 675] width 600 height 38
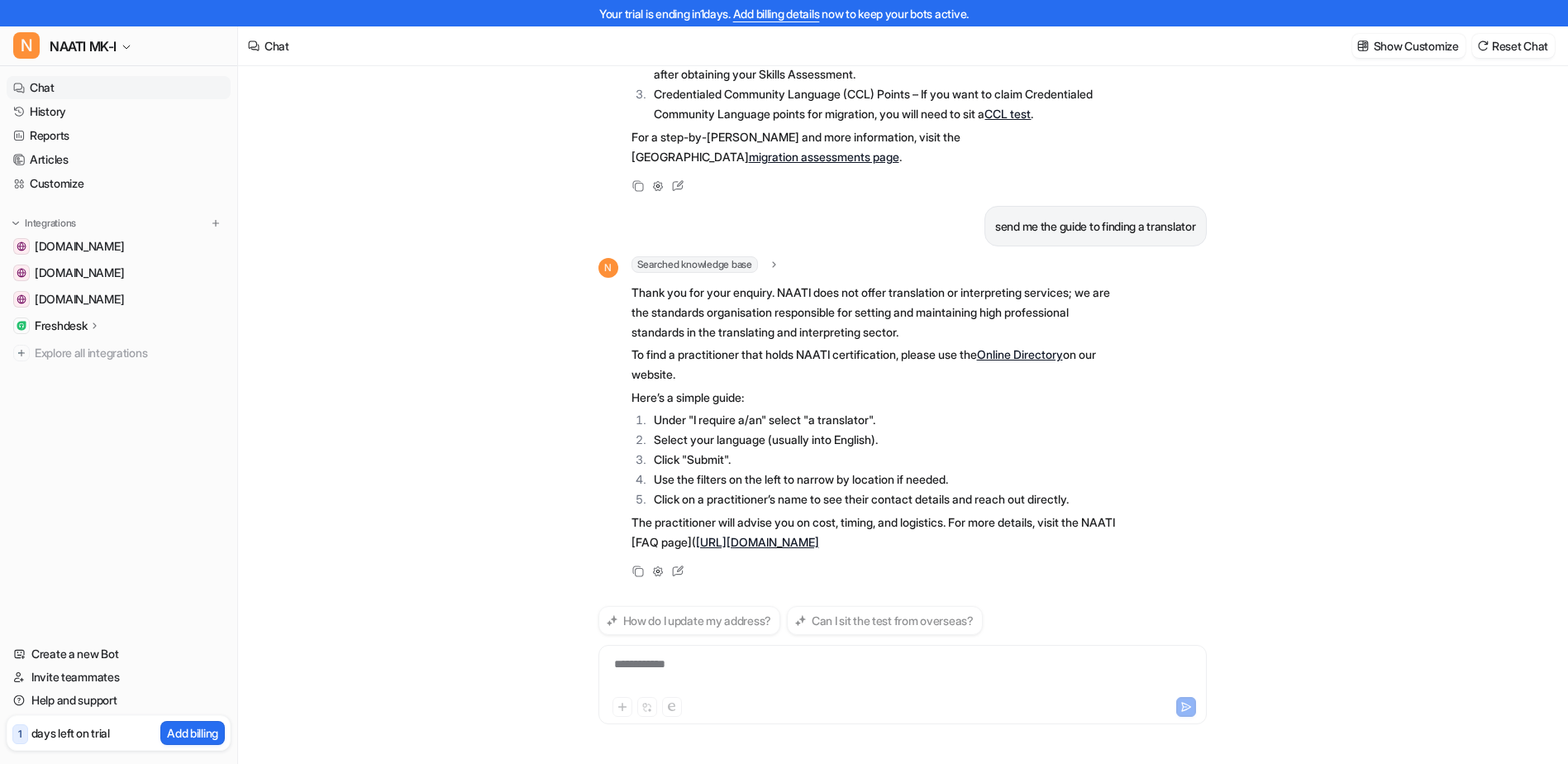
scroll to position [2563, 0]
